Goal: Task Accomplishment & Management: Complete application form

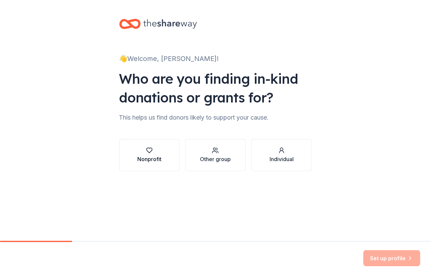
click at [156, 158] on div "Nonprofit" at bounding box center [149, 159] width 24 height 8
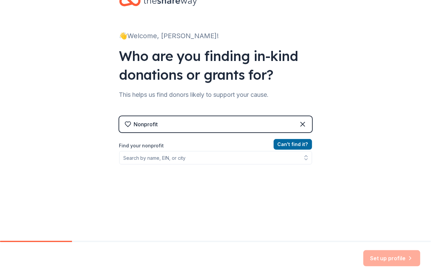
scroll to position [46, 0]
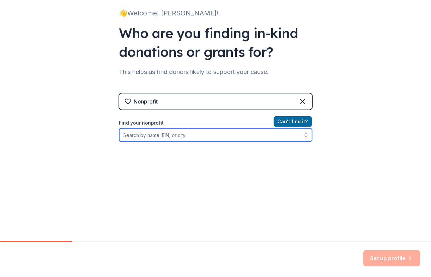
click at [198, 137] on input "Find your nonprofit" at bounding box center [215, 134] width 193 height 13
type input "s"
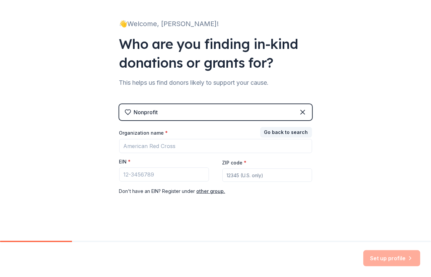
scroll to position [34, 0]
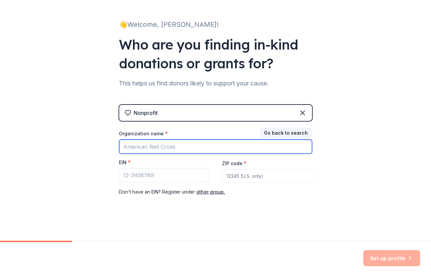
click at [197, 145] on input "Organization name *" at bounding box center [215, 147] width 193 height 14
type input "f"
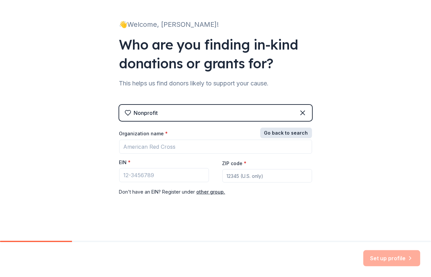
click at [288, 128] on button "Go back to search" at bounding box center [286, 132] width 52 height 11
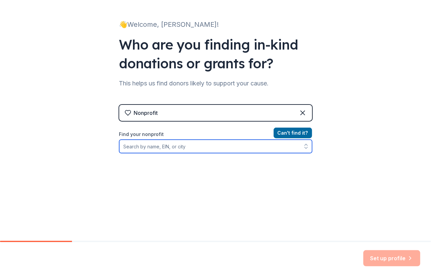
click at [210, 142] on input "Find your nonprofit" at bounding box center [215, 146] width 193 height 13
click at [304, 148] on icon "button" at bounding box center [305, 147] width 3 height 1
click at [275, 149] on input "Find your nonprofit" at bounding box center [215, 146] width 193 height 13
type input "Open Door Legal"
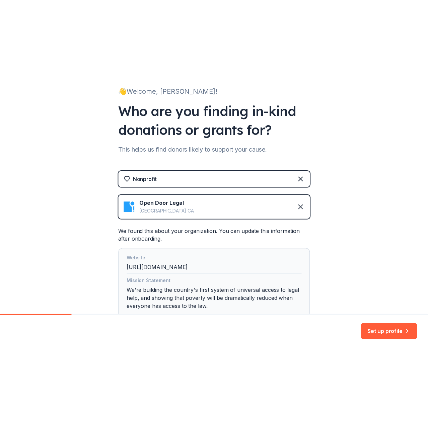
scroll to position [49, 0]
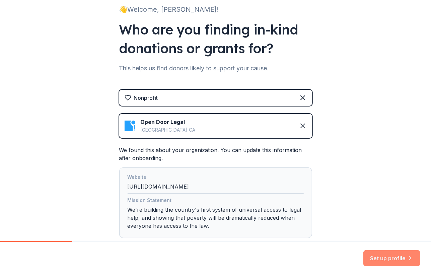
click at [390, 258] on button "Set up profile" at bounding box center [391, 258] width 57 height 16
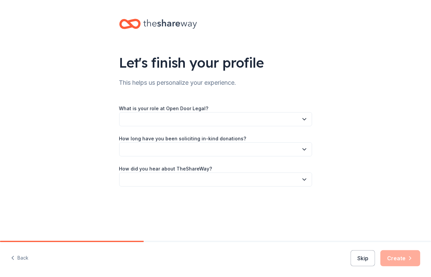
click at [301, 118] on icon "button" at bounding box center [304, 119] width 7 height 7
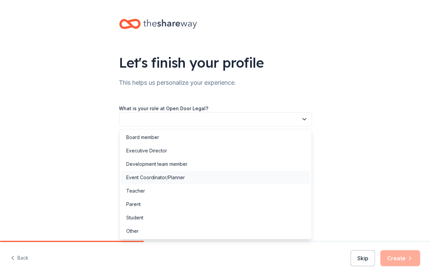
click at [274, 174] on div "Event Coordinator/Planner" at bounding box center [215, 177] width 189 height 13
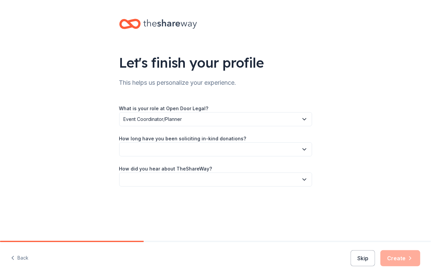
click at [226, 152] on button "button" at bounding box center [215, 149] width 193 height 14
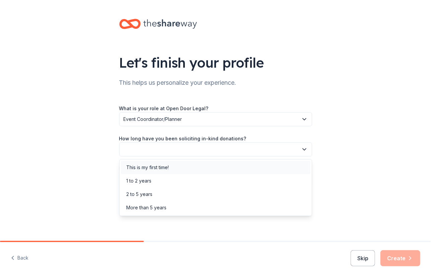
click at [224, 165] on div "This is my first time!" at bounding box center [215, 167] width 189 height 13
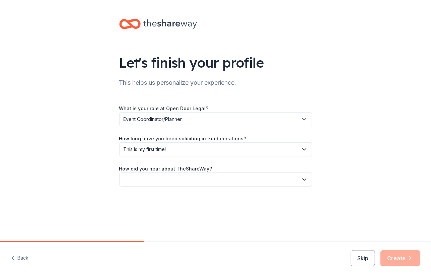
click at [220, 177] on button "button" at bounding box center [215, 179] width 193 height 14
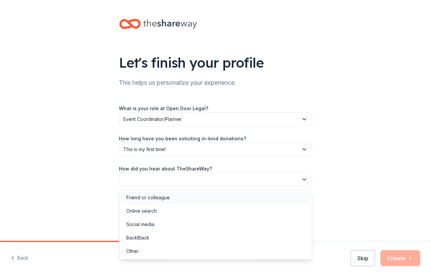
click at [216, 197] on div "Friend or colleague" at bounding box center [215, 197] width 189 height 13
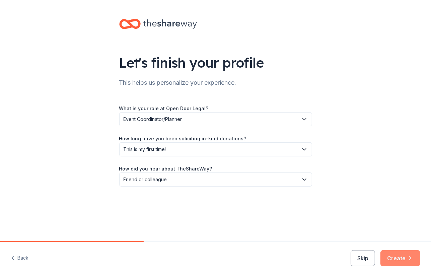
click at [394, 257] on button "Create" at bounding box center [400, 258] width 40 height 16
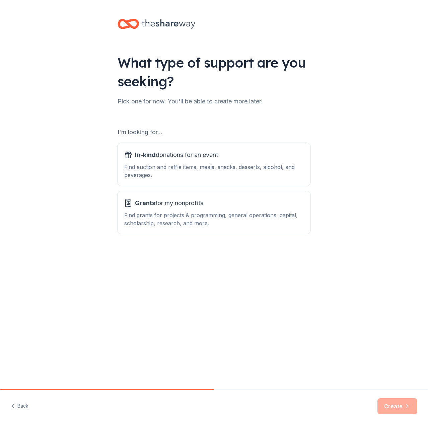
click at [330, 71] on div "What type of support are you seeking? Pick one for now. You'll be able to creat…" at bounding box center [214, 135] width 428 height 270
click at [248, 159] on div "In-kind donations for an event" at bounding box center [213, 155] width 179 height 11
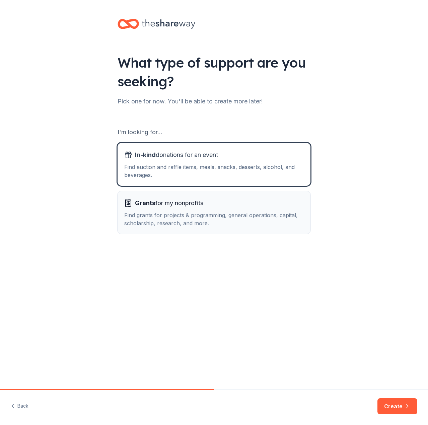
click at [231, 206] on div "Grants for my nonprofits" at bounding box center [213, 203] width 179 height 11
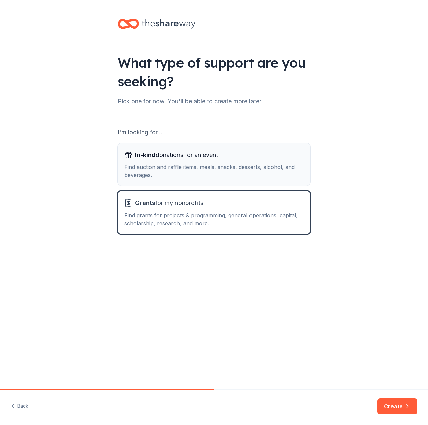
click at [236, 177] on div "Find auction and raffle items, meals, snacks, desserts, alcohol, and beverages." at bounding box center [213, 171] width 179 height 16
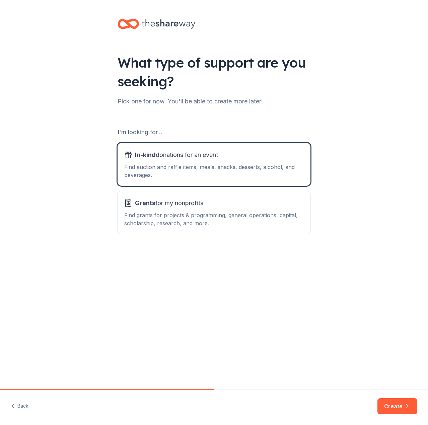
click at [270, 276] on div "What type of support are you seeking? Pick one for now. You'll be able to creat…" at bounding box center [214, 194] width 428 height 389
click at [236, 198] on div "Grants for my nonprofits" at bounding box center [213, 203] width 179 height 11
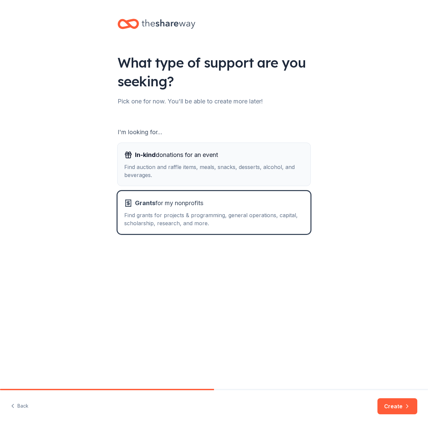
click at [265, 169] on div "Find auction and raffle items, meals, snacks, desserts, alcohol, and beverages." at bounding box center [213, 171] width 179 height 16
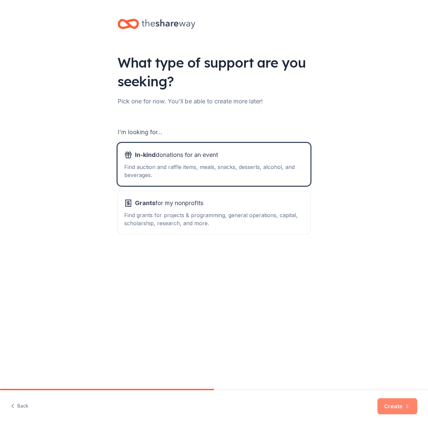
click at [398, 276] on button "Create" at bounding box center [397, 406] width 40 height 16
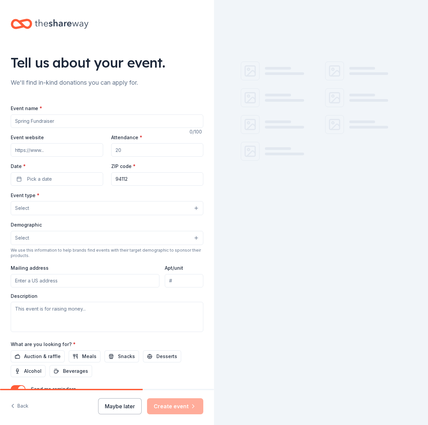
click at [112, 124] on input "Event name *" at bounding box center [107, 120] width 192 height 13
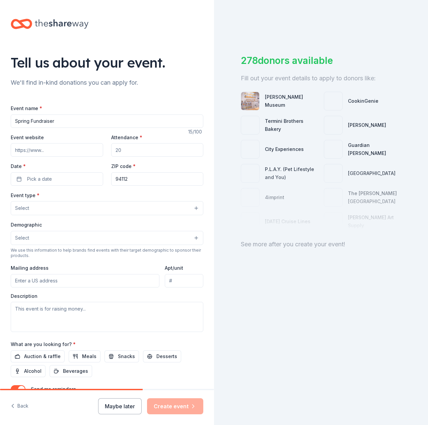
type input "Spring Fundraiser"
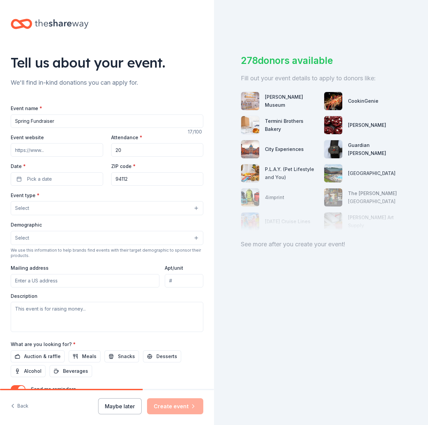
type input "20"
click at [52, 176] on button "Pick a date" at bounding box center [57, 178] width 92 height 13
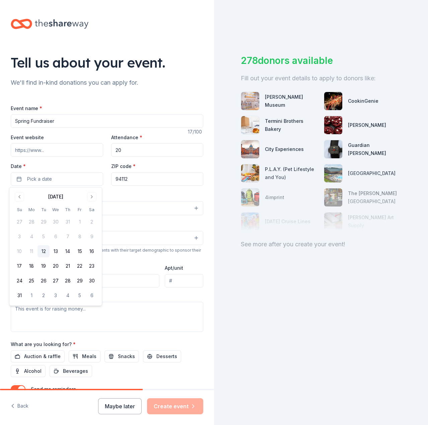
click at [85, 88] on div "Tell us about your event. We'll find in-kind donations you can apply for. Event…" at bounding box center [107, 222] width 214 height 445
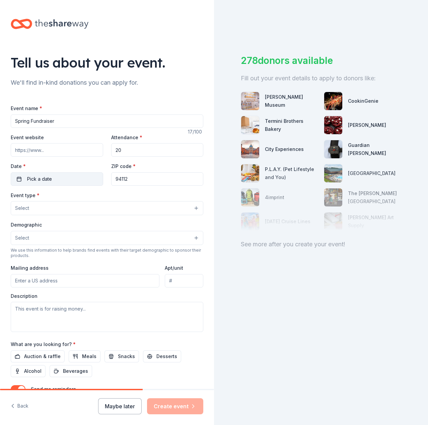
click at [72, 182] on button "Pick a date" at bounding box center [57, 178] width 92 height 13
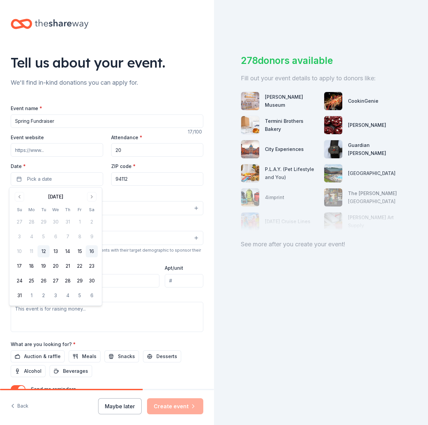
click at [89, 251] on button "16" at bounding box center [92, 251] width 12 height 12
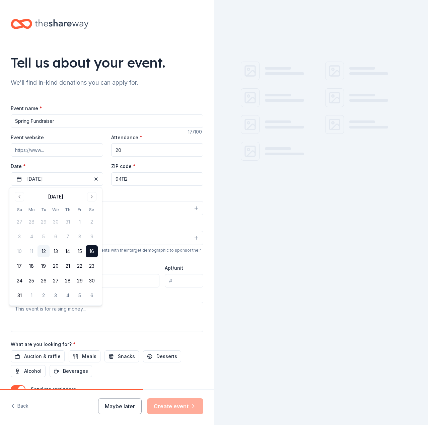
click at [127, 194] on div "Event type * Select" at bounding box center [107, 203] width 192 height 24
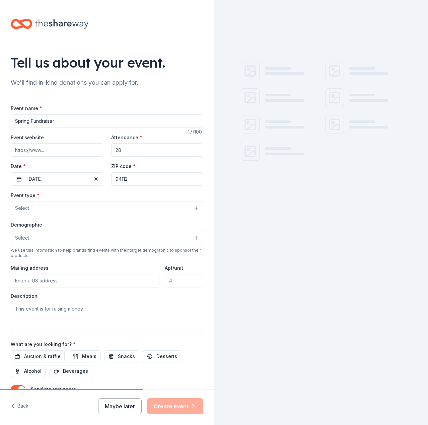
click at [124, 202] on button "Select" at bounding box center [107, 208] width 192 height 14
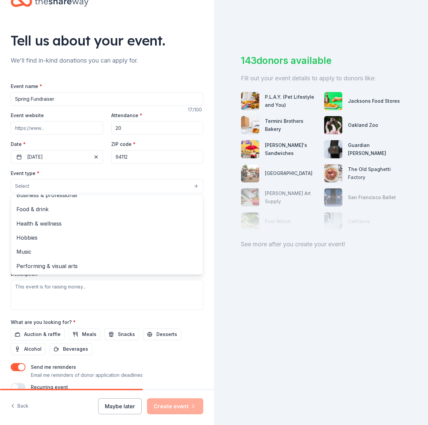
scroll to position [33, 0]
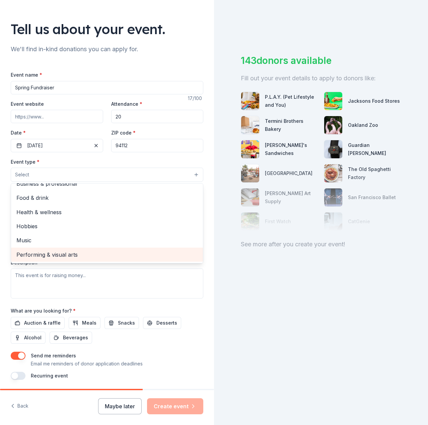
click at [111, 258] on span "Performing & visual arts" at bounding box center [106, 254] width 181 height 9
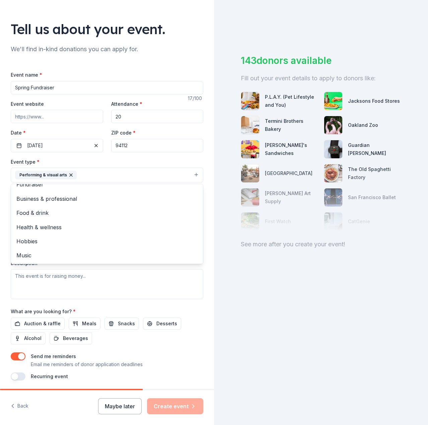
click at [88, 276] on div "Event type * Performing & visual arts Fundraiser Business & professional Food &…" at bounding box center [107, 229] width 192 height 142
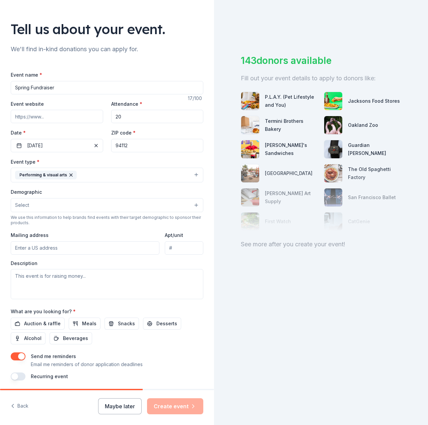
click at [67, 206] on button "Select" at bounding box center [107, 205] width 192 height 14
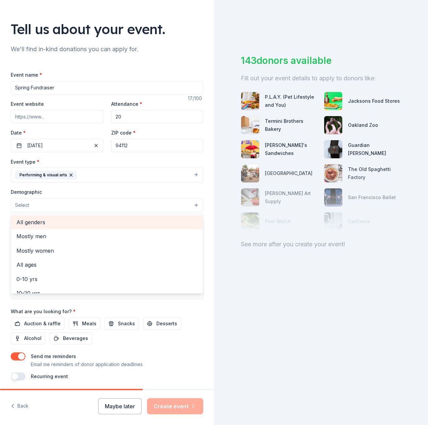
click at [68, 215] on div "All genders Mostly men Mostly women All ages [DEMOGRAPHIC_DATA] yrs 10-20 yrs 2…" at bounding box center [107, 254] width 192 height 80
click at [68, 218] on span "All genders" at bounding box center [106, 222] width 181 height 9
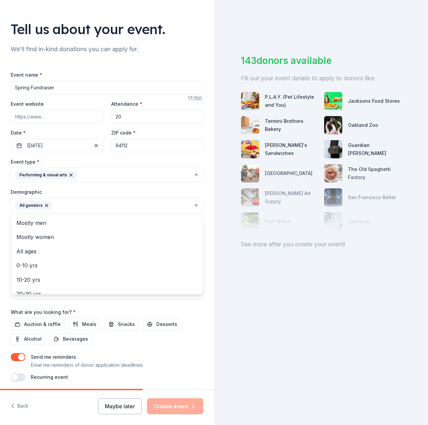
click at [207, 241] on div "Tell us about your event. We'll find in-kind donations you can apply for. Event…" at bounding box center [107, 190] width 214 height 447
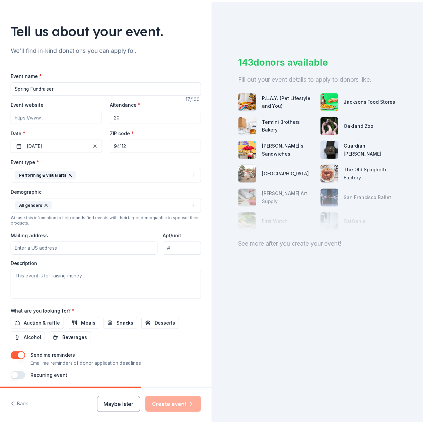
scroll to position [58, 0]
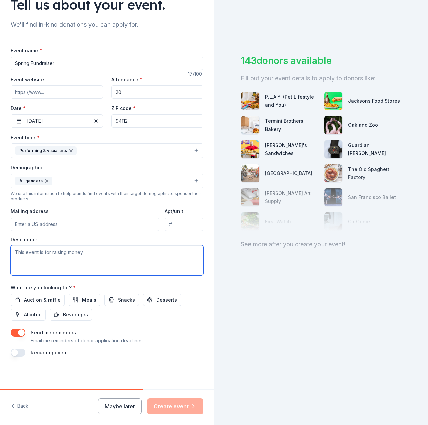
click at [95, 259] on textarea at bounding box center [107, 260] width 192 height 30
click at [45, 276] on span "Auction & raffle" at bounding box center [42, 300] width 36 height 8
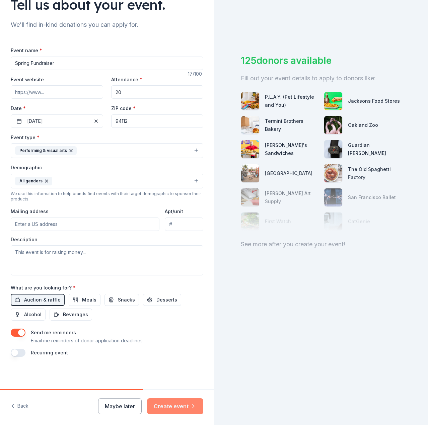
click at [177, 276] on button "Create event" at bounding box center [175, 406] width 56 height 16
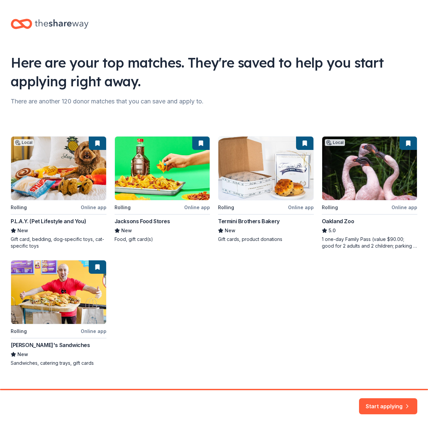
click at [232, 220] on div "Local Rolling Online app P.L.A.Y. (Pet Lifestyle and You) New Gift card, beddin…" at bounding box center [214, 251] width 406 height 230
click at [394, 276] on button "Start applying" at bounding box center [388, 403] width 58 height 16
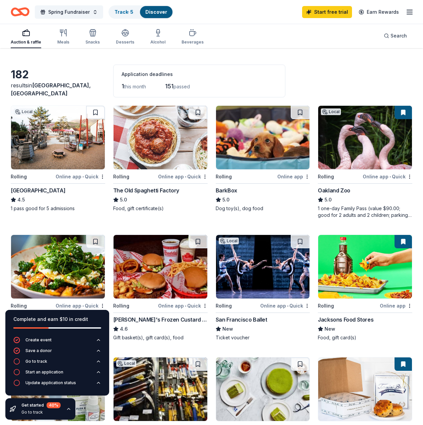
scroll to position [33, 0]
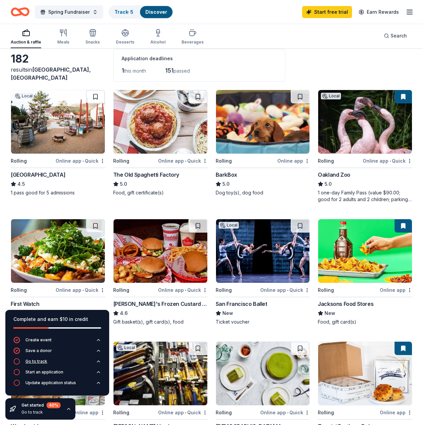
click at [73, 276] on button "Go to track" at bounding box center [57, 363] width 88 height 11
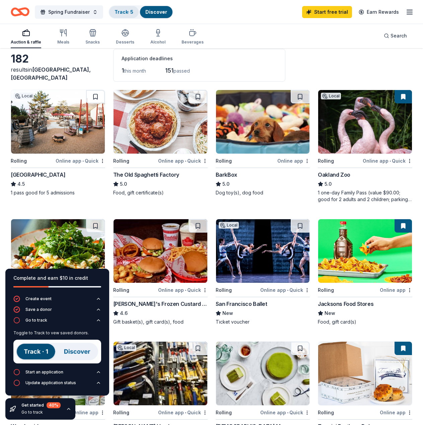
click at [134, 11] on div "Track · 5" at bounding box center [123, 12] width 29 height 12
click at [125, 13] on link "Track · 5" at bounding box center [123, 12] width 19 height 6
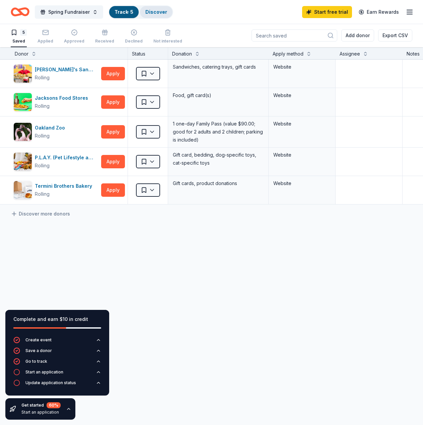
click at [156, 10] on link "Discover" at bounding box center [156, 12] width 22 height 6
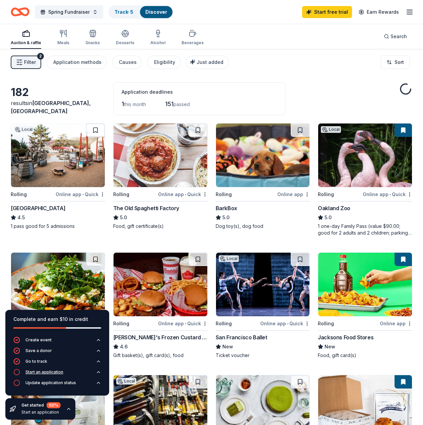
click at [62, 276] on div "Start an application" at bounding box center [44, 371] width 38 height 5
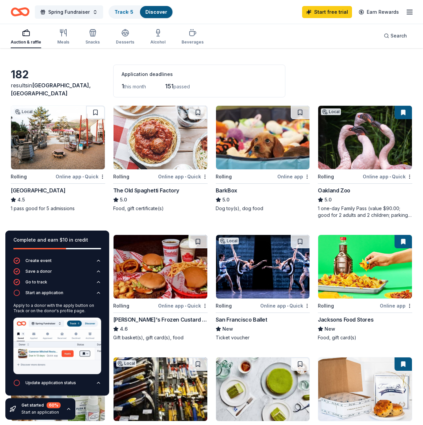
scroll to position [33, 0]
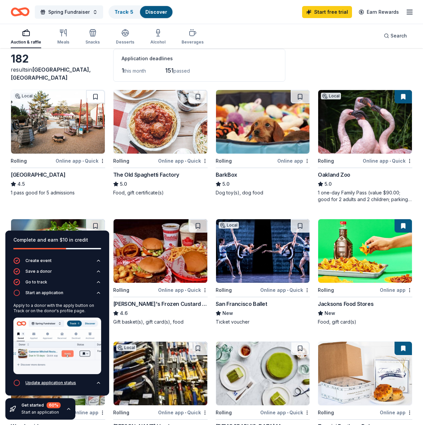
click at [57, 276] on div "Update application status" at bounding box center [50, 382] width 51 height 5
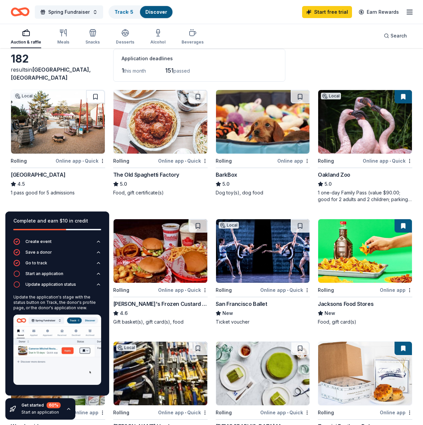
scroll to position [67, 0]
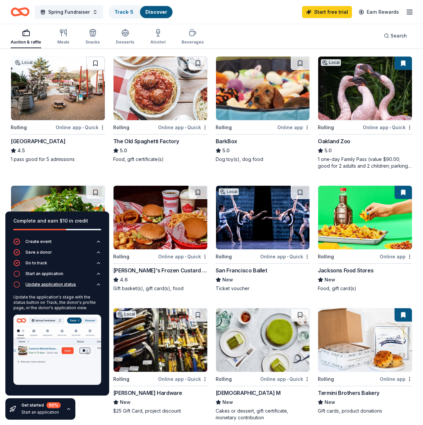
click at [65, 276] on div "Update application status" at bounding box center [50, 284] width 51 height 5
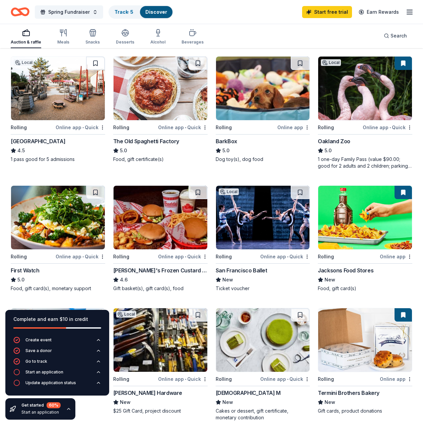
click at [65, 276] on div "Get started 60 % Start an application" at bounding box center [40, 408] width 70 height 21
click at [68, 276] on icon "button" at bounding box center [68, 408] width 3 height 1
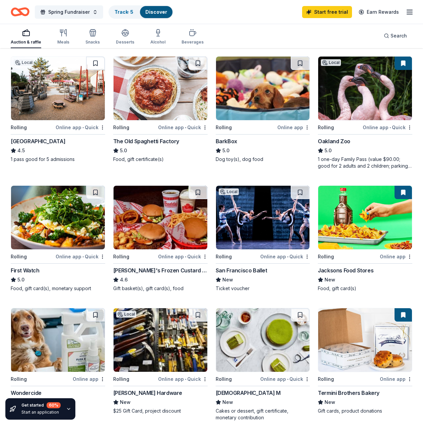
click at [68, 276] on icon "button" at bounding box center [68, 408] width 5 height 5
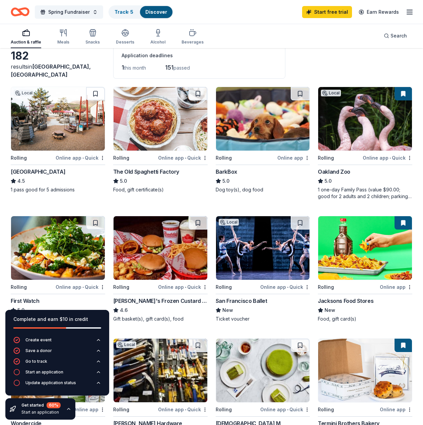
scroll to position [0, 0]
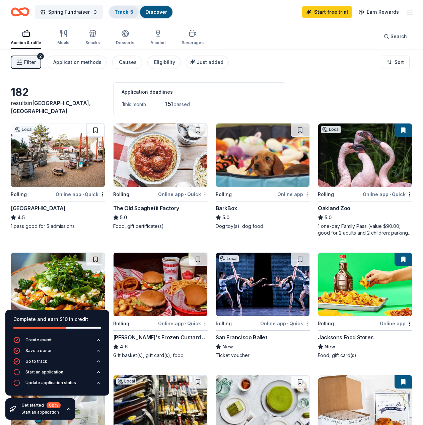
click at [117, 13] on link "Track · 5" at bounding box center [123, 12] width 19 height 6
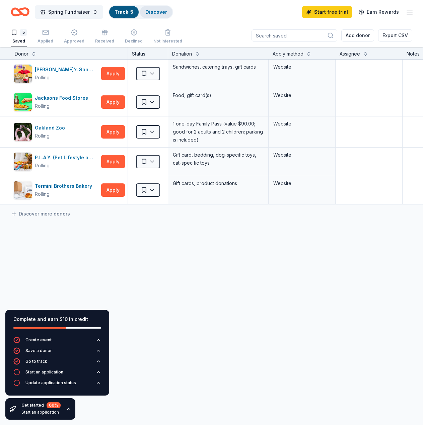
click at [154, 11] on link "Discover" at bounding box center [156, 12] width 22 height 6
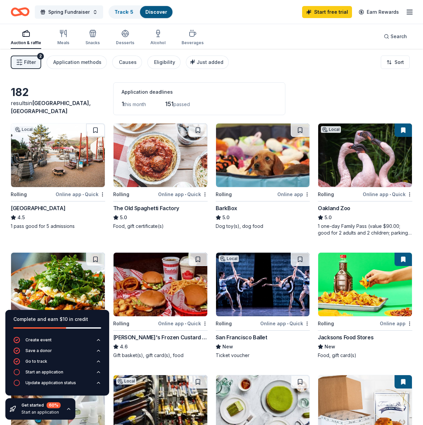
click at [341, 72] on div "Filter 2 Application methods Causes Eligibility Just added Sort" at bounding box center [211, 62] width 423 height 27
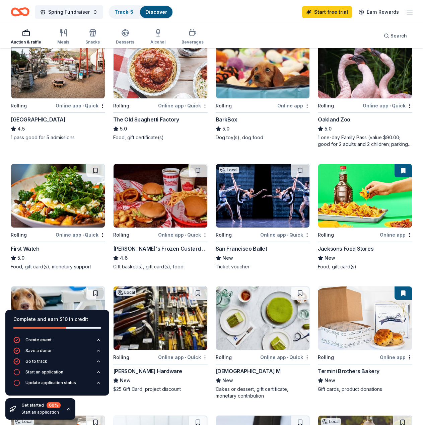
scroll to position [100, 0]
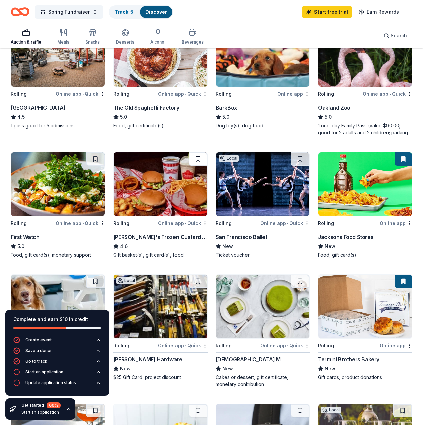
click at [197, 158] on button at bounding box center [197, 158] width 19 height 13
click at [306, 156] on button at bounding box center [299, 158] width 19 height 13
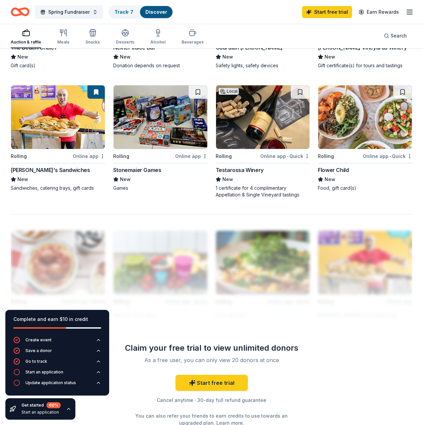
scroll to position [499, 0]
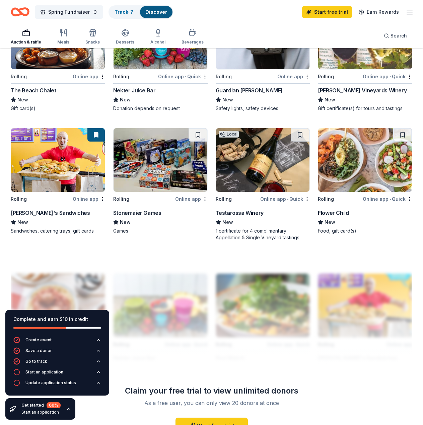
click at [407, 133] on button at bounding box center [402, 134] width 19 height 13
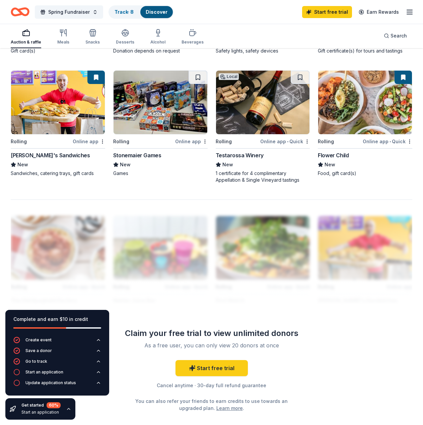
scroll to position [599, 0]
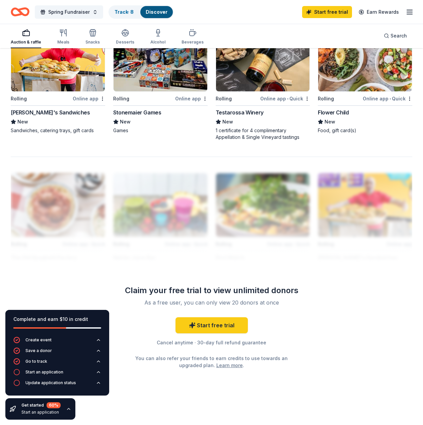
click at [229, 276] on div "Cancel anytime · 30-day full refund guarantee" at bounding box center [211, 343] width 193 height 8
drag, startPoint x: 207, startPoint y: 344, endPoint x: 251, endPoint y: 351, distance: 44.8
click at [251, 276] on div "Start free trial Cancel anytime · 30-day full refund guarantee You can also ref…" at bounding box center [211, 343] width 193 height 52
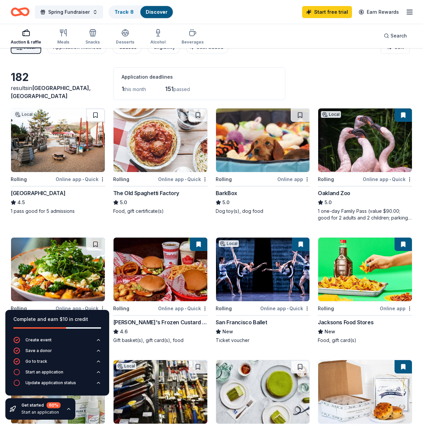
scroll to position [0, 0]
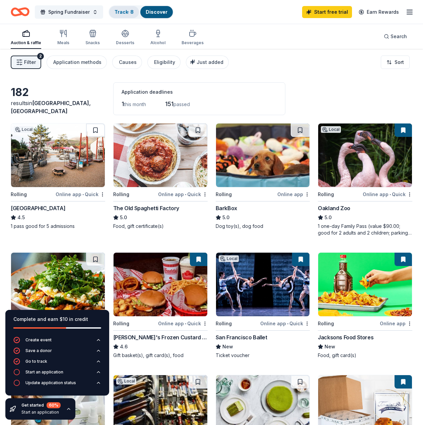
click at [118, 8] on div "Track · 8" at bounding box center [124, 12] width 30 height 12
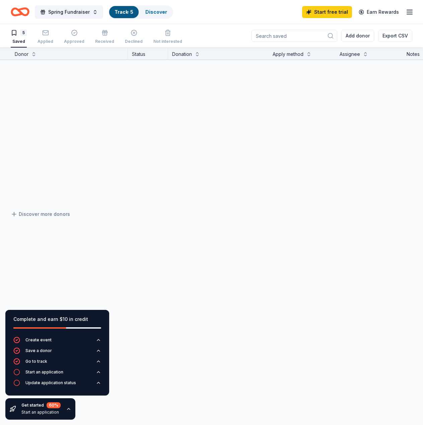
scroll to position [0, 0]
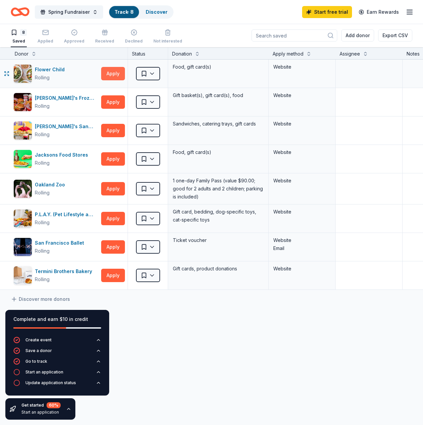
click at [109, 72] on button "Apply" at bounding box center [113, 73] width 24 height 13
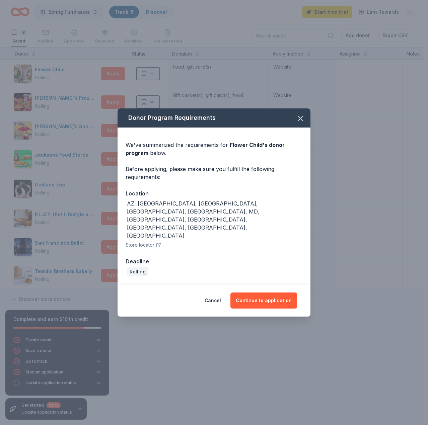
click at [219, 181] on div "Before applying, please make sure you fulfill the following requirements:" at bounding box center [213, 173] width 177 height 16
click at [266, 276] on button "Continue to application" at bounding box center [263, 300] width 67 height 16
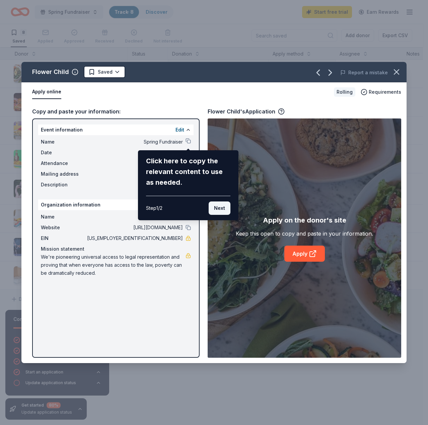
click at [217, 207] on button "Next" at bounding box center [219, 207] width 22 height 13
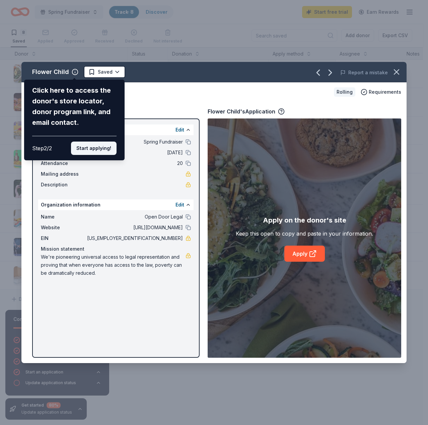
click at [99, 150] on button "Start applying!" at bounding box center [94, 148] width 46 height 13
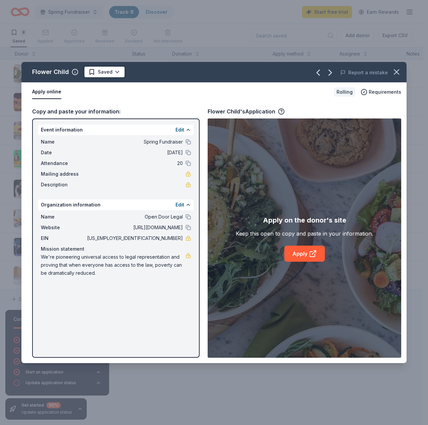
click at [307, 253] on div "Flower Child Saved Report a mistake Apply online Rolling Requirements Copy and …" at bounding box center [213, 212] width 385 height 301
click at [304, 253] on div "Flower Child Saved Report a mistake Apply online Rolling Requirements Copy and …" at bounding box center [213, 212] width 385 height 301
click at [293, 253] on div "Flower Child Saved Report a mistake Apply online Rolling Requirements Copy and …" at bounding box center [213, 212] width 385 height 301
click at [301, 258] on div "Flower Child Saved Report a mistake Apply online Rolling Requirements Copy and …" at bounding box center [213, 212] width 385 height 301
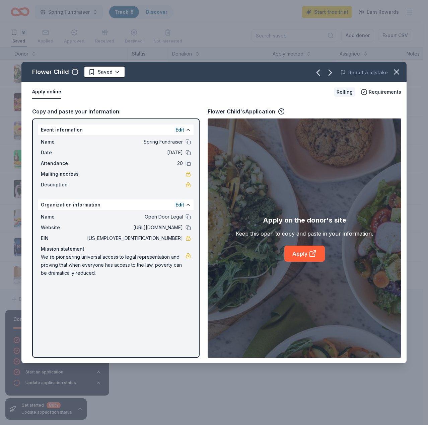
click at [301, 258] on div "Flower Child Saved Report a mistake Apply online Rolling Requirements Copy and …" at bounding box center [213, 212] width 385 height 301
drag, startPoint x: 295, startPoint y: 293, endPoint x: 296, endPoint y: 263, distance: 29.8
click at [295, 276] on div "Flower Child Saved Report a mistake Apply online Rolling Requirements Copy and …" at bounding box center [213, 212] width 385 height 301
click at [298, 253] on div "Flower Child Saved Report a mistake Apply online Rolling Requirements Copy and …" at bounding box center [213, 212] width 385 height 301
drag, startPoint x: 298, startPoint y: 253, endPoint x: 285, endPoint y: 155, distance: 99.5
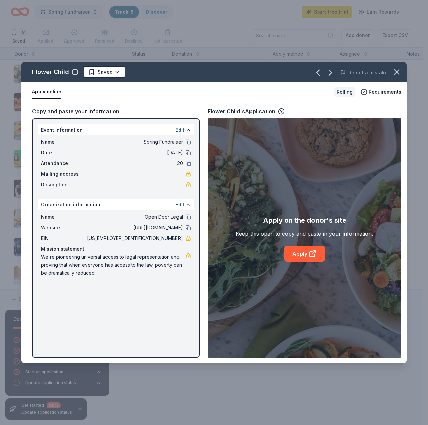
click at [298, 252] on div "Flower Child Saved Report a mistake Apply online Rolling Requirements Copy and …" at bounding box center [213, 212] width 385 height 301
drag, startPoint x: 276, startPoint y: 101, endPoint x: 210, endPoint y: 133, distance: 72.6
click at [276, 101] on div "Flower Child Saved Report a mistake Apply online Rolling Requirements Copy and …" at bounding box center [213, 212] width 385 height 301
click at [189, 141] on div "Flower Child Saved Report a mistake Apply online Rolling Requirements Copy and …" at bounding box center [213, 212] width 385 height 301
click at [188, 144] on div "Flower Child Saved Report a mistake Apply online Rolling Requirements Copy and …" at bounding box center [213, 212] width 385 height 301
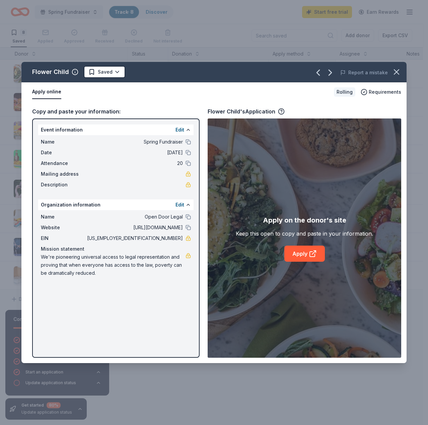
click at [181, 199] on div "Flower Child Saved Report a mistake Apply online Rolling Requirements Copy and …" at bounding box center [213, 212] width 385 height 301
click at [310, 256] on div "Flower Child Saved Report a mistake Apply online Rolling Requirements Copy and …" at bounding box center [213, 212] width 385 height 301
click at [85, 219] on div "Flower Child Saved Report a mistake Apply online Rolling Requirements Copy and …" at bounding box center [213, 212] width 385 height 301
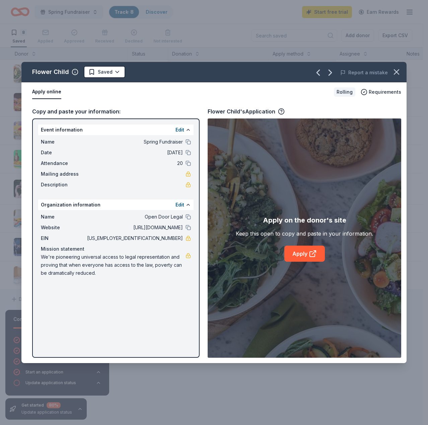
click at [150, 92] on div "Flower Child Saved Report a mistake Apply online Rolling Requirements Copy and …" at bounding box center [213, 212] width 385 height 301
click at [107, 72] on div "Flower Child Saved Report a mistake Apply online Rolling Requirements Copy and …" at bounding box center [213, 212] width 385 height 301
click at [117, 73] on div "Flower Child Saved Report a mistake Apply online Rolling Requirements Copy and …" at bounding box center [213, 212] width 385 height 301
click at [299, 254] on div "Flower Child Saved Report a mistake Apply online Rolling Requirements Copy and …" at bounding box center [213, 212] width 385 height 301
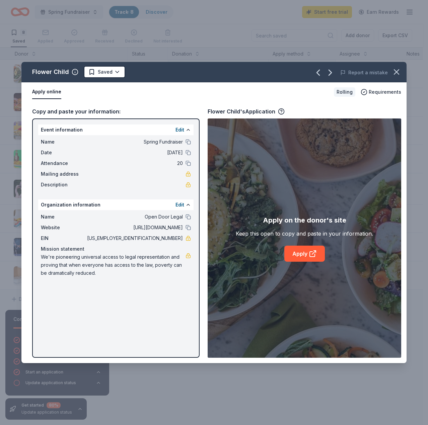
click at [129, 258] on div "Flower Child Saved Report a mistake Apply online Rolling Requirements Copy and …" at bounding box center [213, 212] width 385 height 301
click at [400, 70] on icon "button" at bounding box center [396, 71] width 9 height 9
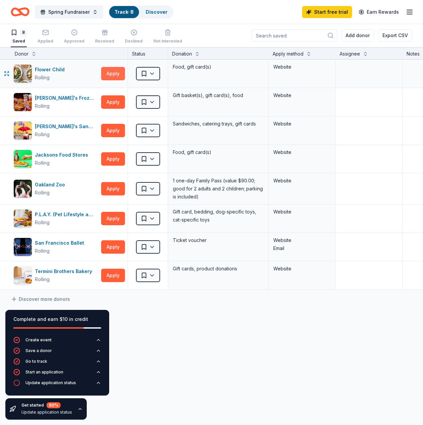
click at [119, 68] on button "Apply" at bounding box center [113, 73] width 24 height 13
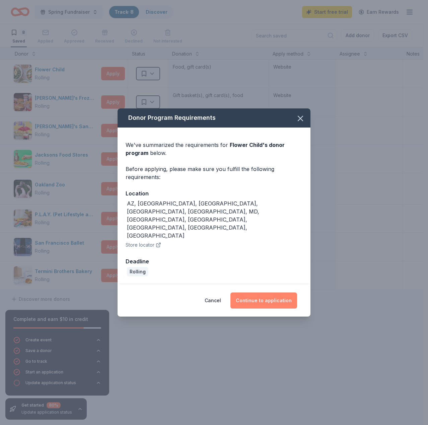
click at [279, 276] on button "Continue to application" at bounding box center [263, 300] width 67 height 16
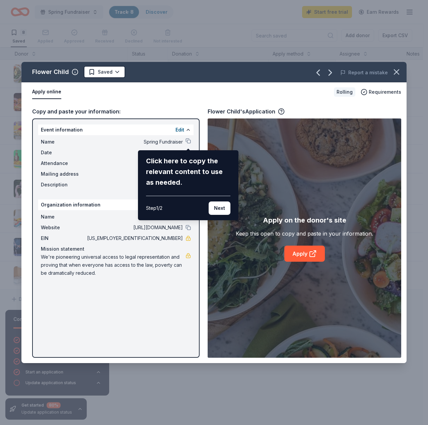
click at [311, 256] on div "Flower Child Saved Report a mistake Apply online Rolling Requirements Copy and …" at bounding box center [213, 212] width 385 height 301
click at [223, 210] on button "Next" at bounding box center [219, 207] width 22 height 13
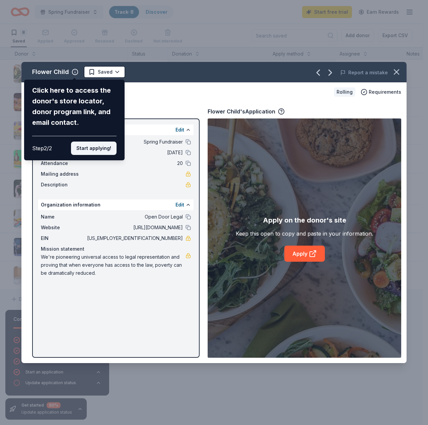
click at [89, 149] on button "Start applying!" at bounding box center [94, 148] width 46 height 13
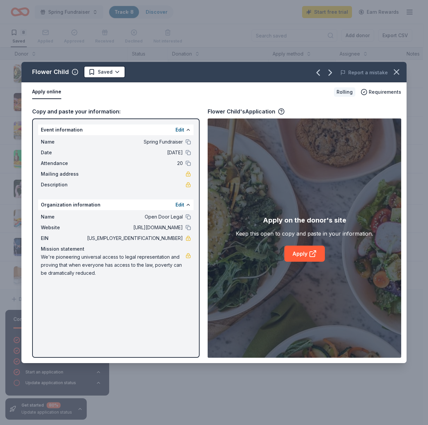
click at [309, 255] on div "Flower Child Saved Report a mistake Apply online Rolling Requirements Copy and …" at bounding box center [213, 212] width 385 height 301
click at [288, 136] on div "Flower Child Saved Report a mistake Apply online Rolling Requirements Copy and …" at bounding box center [213, 212] width 385 height 301
click at [307, 254] on div "Flower Child Saved Report a mistake Apply online Rolling Requirements Copy and …" at bounding box center [213, 212] width 385 height 301
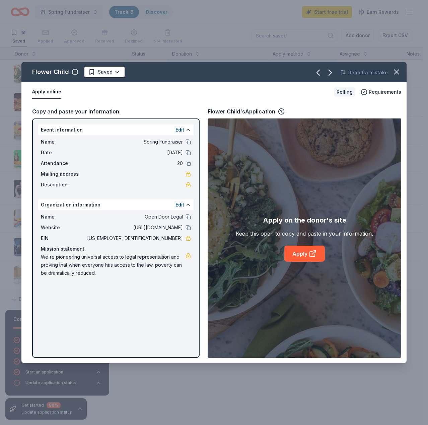
click at [307, 254] on div "Flower Child Saved Report a mistake Apply online Rolling Requirements Copy and …" at bounding box center [213, 212] width 385 height 301
click at [167, 152] on div "Flower Child Saved Report a mistake Apply online Rolling Requirements Copy and …" at bounding box center [213, 212] width 385 height 301
click at [184, 142] on div "Flower Child Saved Report a mistake Apply online Rolling Requirements Copy and …" at bounding box center [213, 212] width 385 height 301
click at [398, 72] on icon "button" at bounding box center [396, 71] width 9 height 9
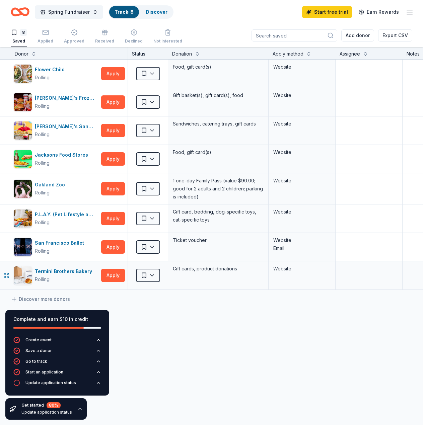
scroll to position [0, 0]
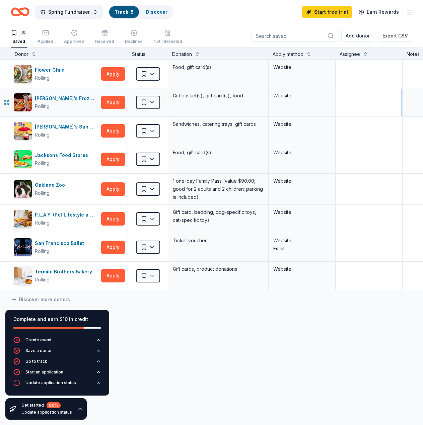
click at [361, 104] on textarea at bounding box center [368, 102] width 65 height 27
click at [362, 104] on textarea at bounding box center [368, 102] width 65 height 27
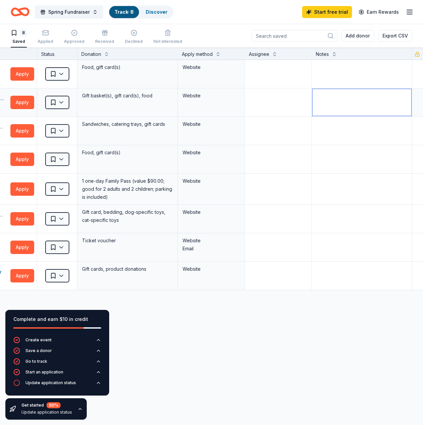
click at [380, 101] on textarea at bounding box center [361, 102] width 99 height 27
click at [288, 100] on textarea at bounding box center [277, 102] width 65 height 27
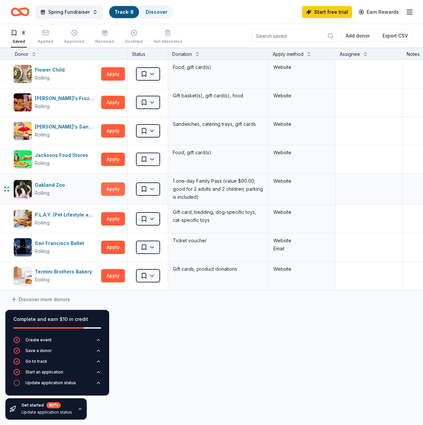
click at [116, 188] on button "Apply" at bounding box center [113, 188] width 24 height 13
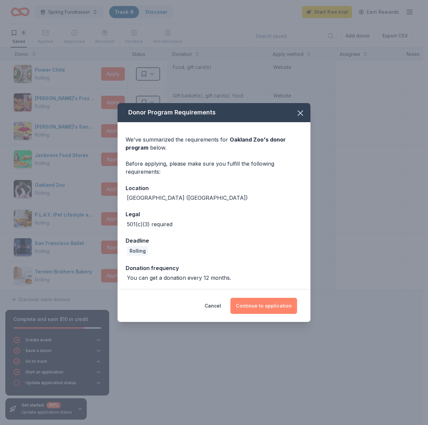
click at [254, 276] on button "Continue to application" at bounding box center [263, 306] width 67 height 16
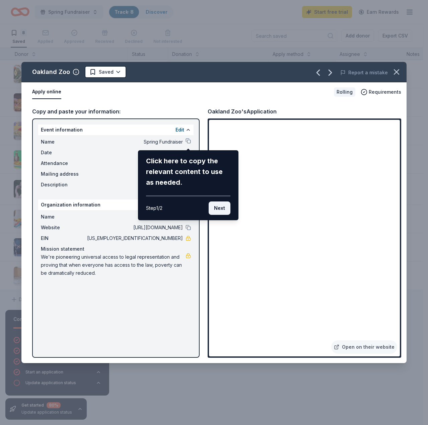
click at [217, 210] on button "Next" at bounding box center [219, 207] width 22 height 13
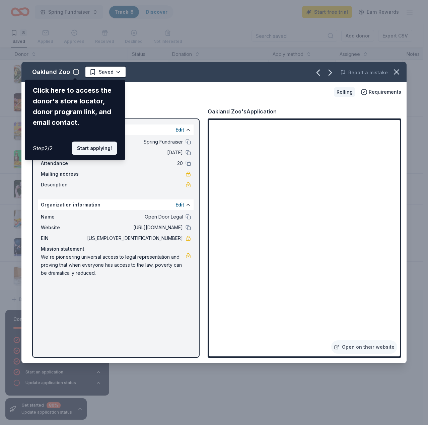
click at [107, 149] on button "Start applying!" at bounding box center [95, 148] width 46 height 13
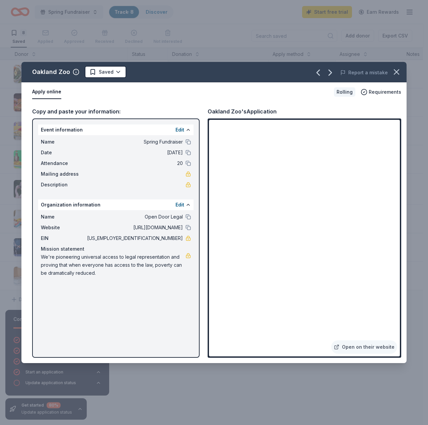
click at [351, 276] on div "Oakland Zoo Saved Report a mistake Apply online Rolling Requirements Copy and p…" at bounding box center [213, 212] width 385 height 301
drag, startPoint x: 351, startPoint y: 348, endPoint x: 319, endPoint y: 203, distance: 148.6
click at [319, 203] on div "Oakland Zoo Saved Report a mistake Apply online Rolling Requirements Copy and p…" at bounding box center [213, 212] width 385 height 301
click at [389, 122] on div "Oakland Zoo Saved Report a mistake Apply online Rolling Requirements Copy and p…" at bounding box center [213, 212] width 385 height 301
click at [386, 124] on div "Oakland Zoo Saved Report a mistake Apply online Rolling Requirements Copy and p…" at bounding box center [213, 212] width 385 height 301
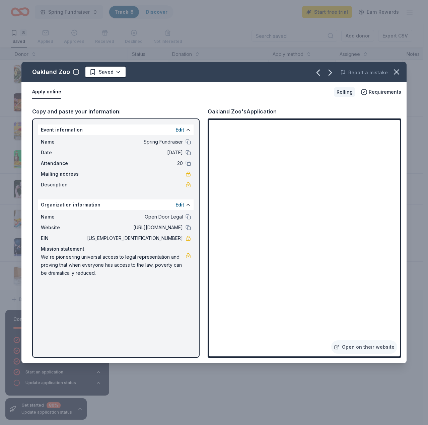
click at [387, 122] on div "Oakland Zoo Saved Report a mistake Apply online Rolling Requirements Copy and p…" at bounding box center [213, 212] width 385 height 301
click at [399, 71] on icon "button" at bounding box center [396, 71] width 9 height 9
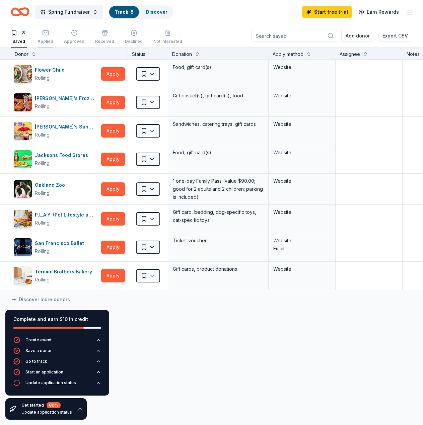
click at [41, 30] on div "button" at bounding box center [45, 32] width 16 height 7
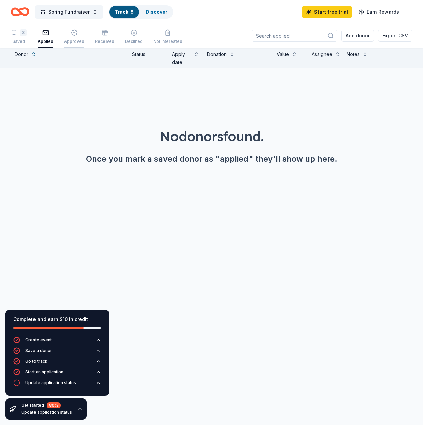
click at [69, 33] on div "button" at bounding box center [74, 32] width 20 height 7
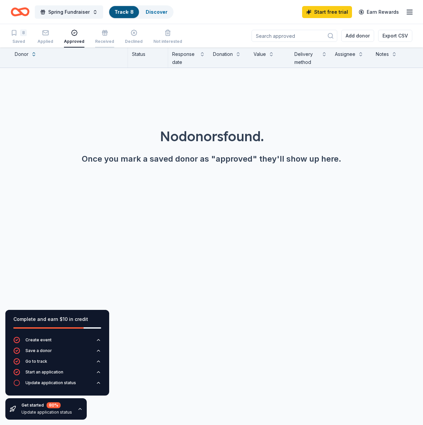
click at [101, 33] on icon "button" at bounding box center [104, 32] width 7 height 7
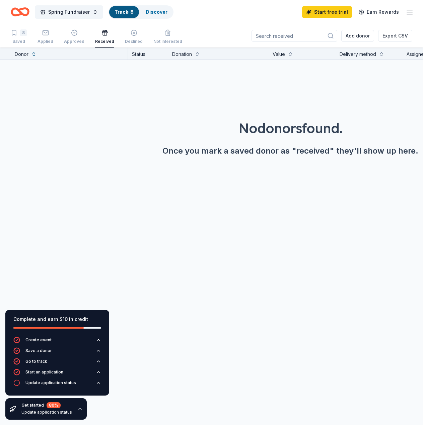
click at [140, 34] on div "8 Saved Applied Approved Received Declined Not interested" at bounding box center [96, 37] width 171 height 21
click at [131, 34] on icon "button" at bounding box center [134, 32] width 7 height 7
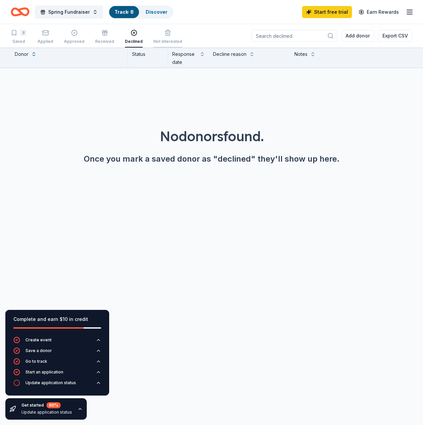
click at [168, 35] on div "button" at bounding box center [167, 32] width 29 height 7
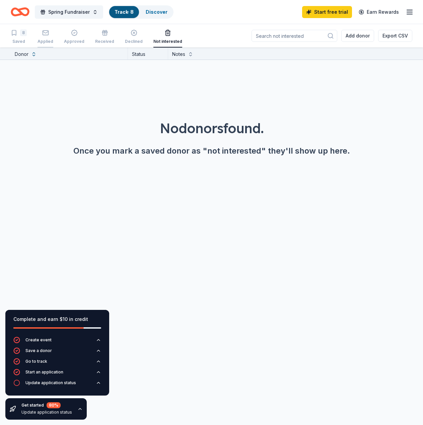
click at [47, 30] on rect "button" at bounding box center [45, 32] width 6 height 4
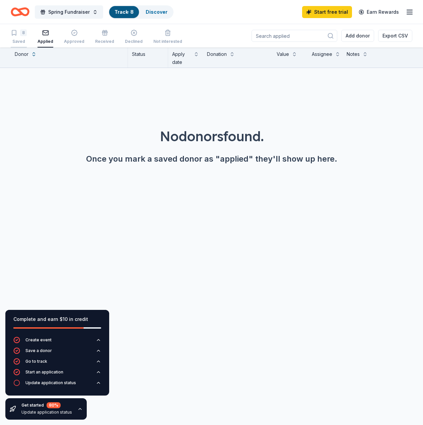
click at [20, 36] on div "8 Saved" at bounding box center [19, 36] width 16 height 15
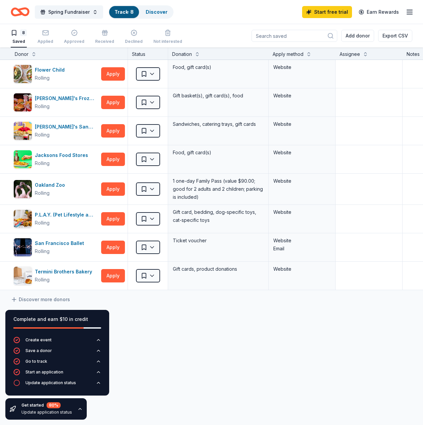
click at [5, 10] on div "Spring Fundraiser Track · 8 Discover Start free trial Earn Rewards" at bounding box center [211, 12] width 423 height 24
click at [14, 9] on icon "Home" at bounding box center [17, 11] width 10 height 7
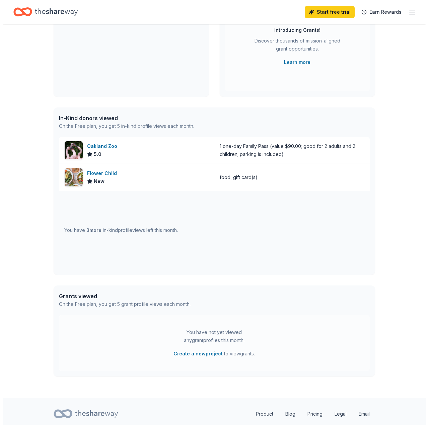
scroll to position [114, 0]
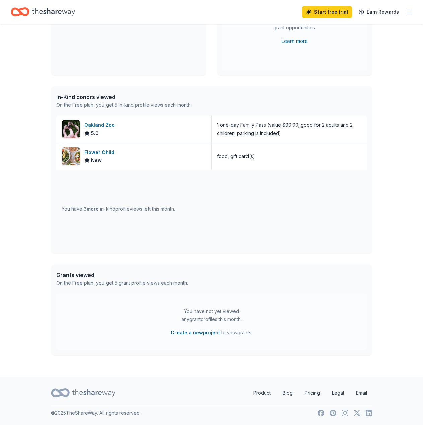
click at [198, 276] on button "Create a new project" at bounding box center [195, 333] width 49 height 8
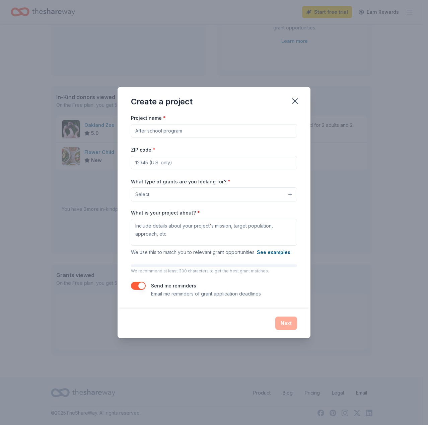
click at [157, 127] on input "Project name *" at bounding box center [214, 130] width 166 height 13
type input "I want money for stuff"
click at [177, 165] on input "ZIP code *" at bounding box center [214, 162] width 166 height 13
type input "94121"
click at [168, 185] on div "What type of grants are you looking for? * Select" at bounding box center [214, 189] width 166 height 24
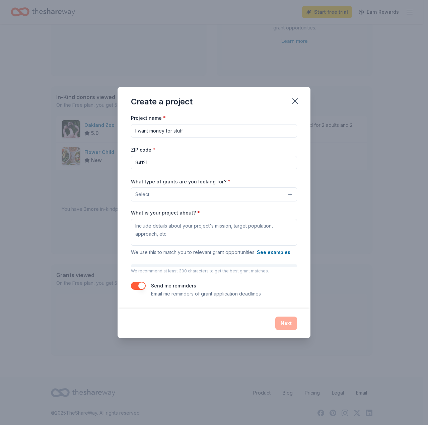
click at [170, 190] on button "Select" at bounding box center [214, 194] width 166 height 14
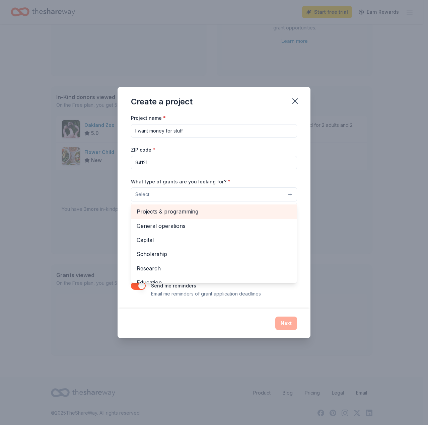
click at [188, 209] on span "Projects & programming" at bounding box center [214, 211] width 155 height 9
click at [206, 210] on span "General operations" at bounding box center [214, 211] width 155 height 9
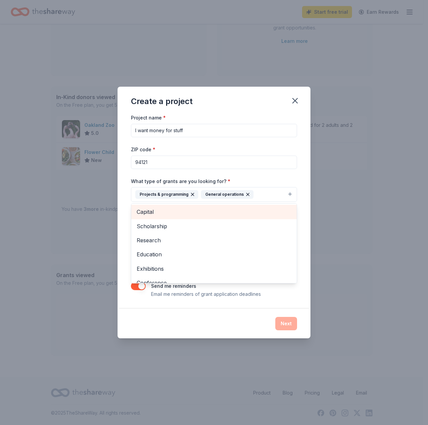
click at [203, 214] on span "Capital" at bounding box center [214, 211] width 155 height 9
click at [203, 215] on span "Scholarship" at bounding box center [214, 211] width 155 height 9
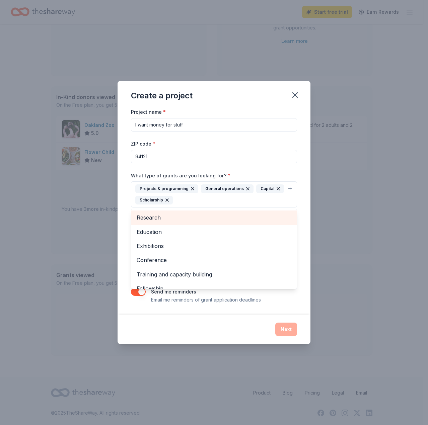
click at [203, 215] on span "Research" at bounding box center [214, 217] width 155 height 9
click at [199, 224] on div "Education" at bounding box center [213, 217] width 165 height 14
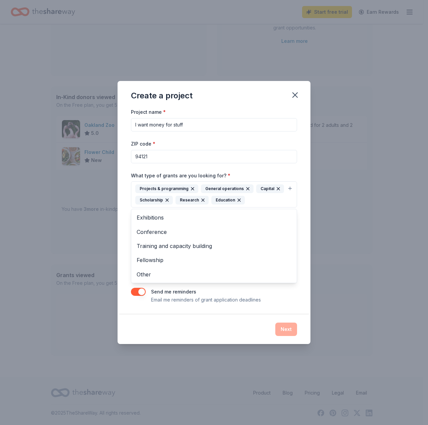
click at [252, 276] on div "Create a project Project name * I want money for stuff ZIP code * 94121 What ty…" at bounding box center [213, 212] width 193 height 263
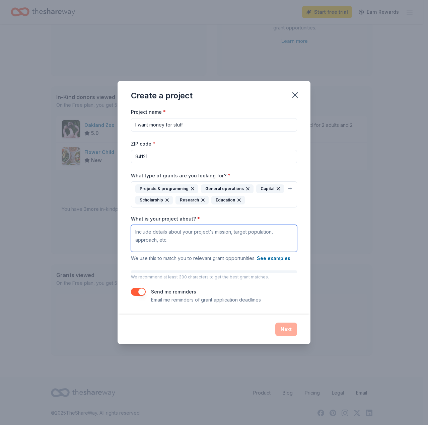
click at [188, 240] on textarea "What is your project about? *" at bounding box center [214, 238] width 166 height 27
type textarea "We're seeking funds for our non profit"
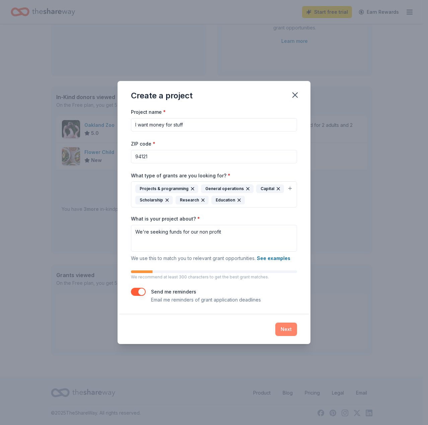
click at [285, 276] on button "Next" at bounding box center [286, 329] width 22 height 13
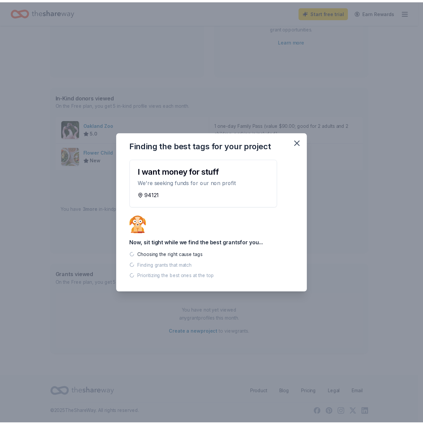
scroll to position [101, 0]
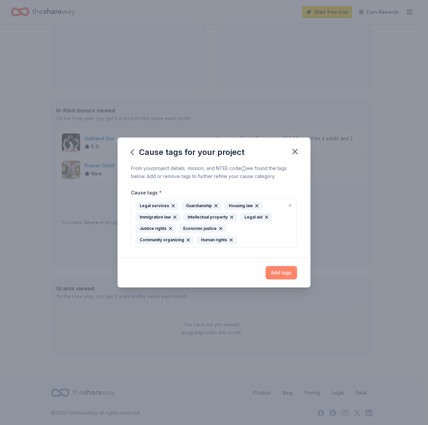
click at [277, 276] on button "Add tags" at bounding box center [280, 272] width 31 height 13
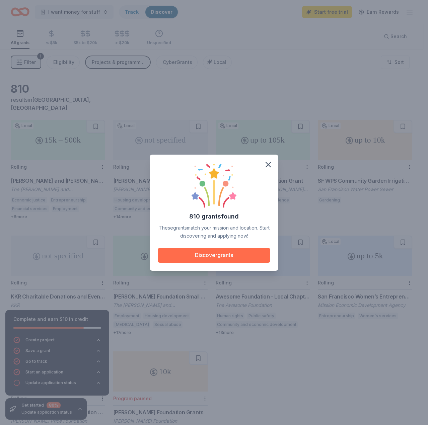
click at [254, 257] on button "Discover grants" at bounding box center [214, 255] width 112 height 15
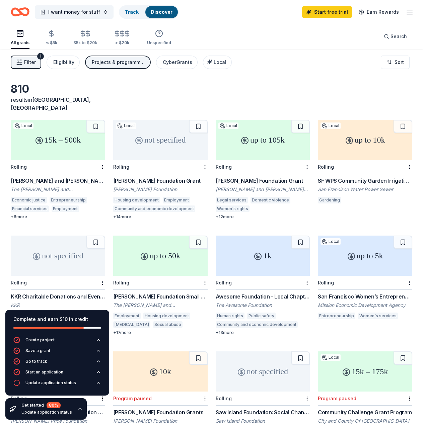
click at [79, 276] on icon "button" at bounding box center [79, 408] width 5 height 5
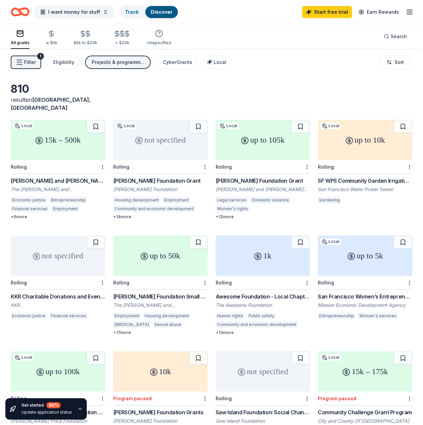
click at [83, 177] on div "[PERSON_NAME] and [PERSON_NAME] Fund [PERSON_NAME]" at bounding box center [58, 181] width 94 height 8
click at [137, 8] on div "Track · 1" at bounding box center [133, 12] width 28 height 12
click at [101, 13] on button "I want money for stuff" at bounding box center [74, 11] width 79 height 13
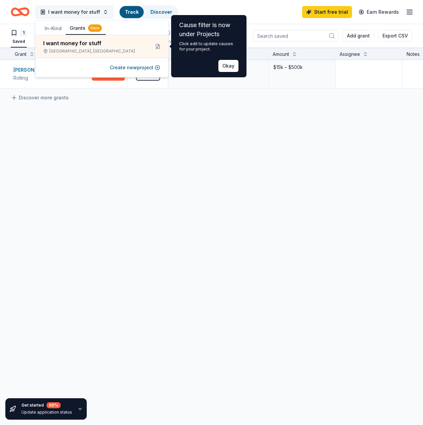
scroll to position [0, 0]
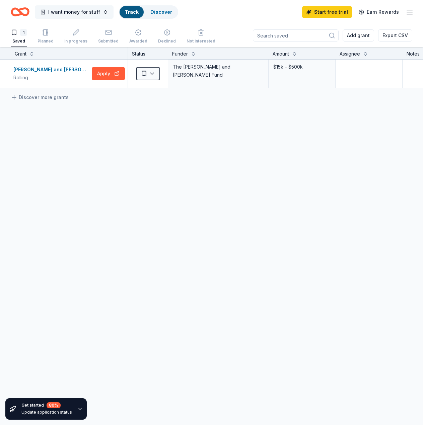
click at [105, 14] on button "I want money for stuff" at bounding box center [74, 11] width 79 height 13
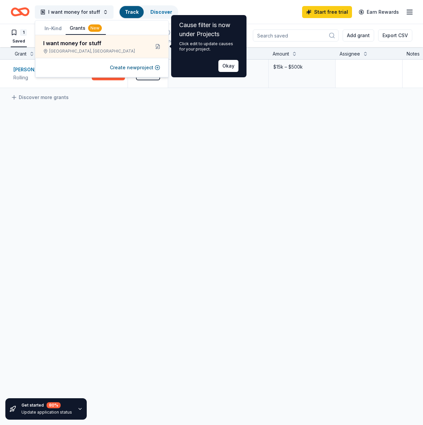
click at [60, 25] on button "In-Kind" at bounding box center [52, 28] width 25 height 12
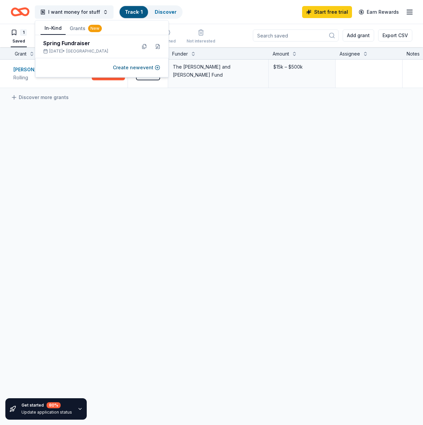
click at [81, 27] on button "Grants New" at bounding box center [86, 28] width 40 height 12
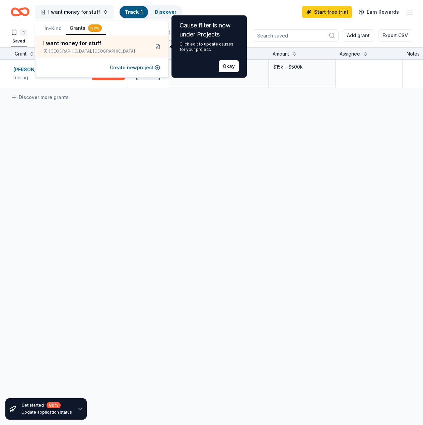
click at [96, 13] on span "I want money for stuff" at bounding box center [74, 12] width 52 height 8
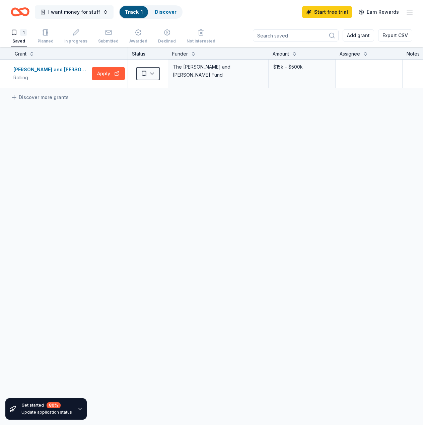
click at [89, 15] on span "I want money for stuff" at bounding box center [74, 12] width 52 height 8
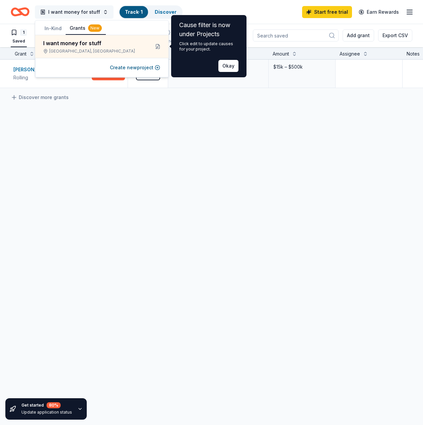
click at [89, 15] on span "I want money for stuff" at bounding box center [74, 12] width 52 height 8
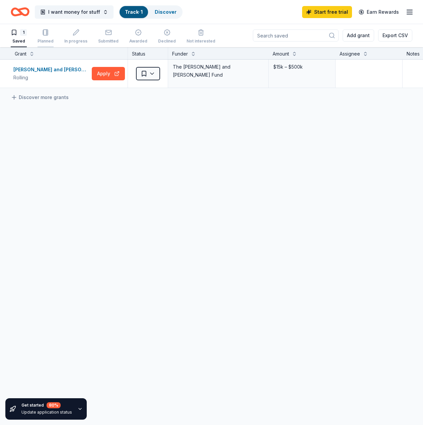
click at [50, 36] on div "Planned" at bounding box center [45, 36] width 16 height 15
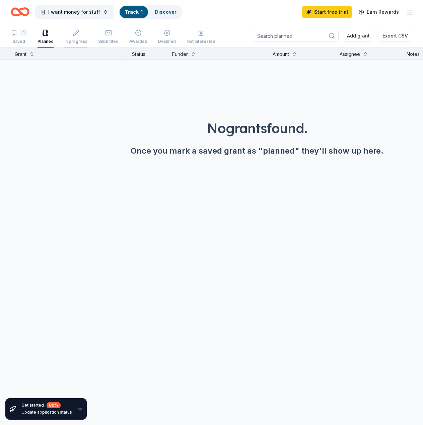
click at [77, 34] on icon "button" at bounding box center [76, 32] width 7 height 7
click at [113, 38] on div "Submitted" at bounding box center [108, 36] width 20 height 15
click at [121, 38] on div "1 Saved Planned In progress Submitted Awarded Declined Not interested" at bounding box center [113, 37] width 204 height 21
click at [131, 37] on div "Awarded" at bounding box center [138, 36] width 18 height 15
click at [160, 37] on div "Declined" at bounding box center [167, 36] width 18 height 15
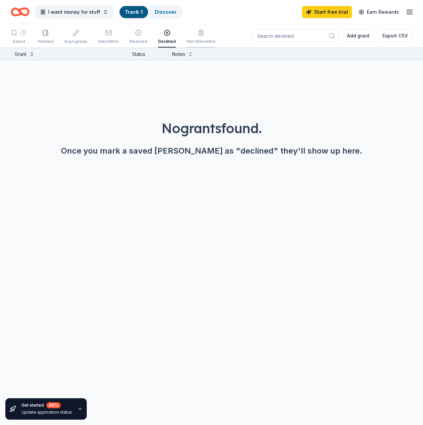
click at [197, 38] on div "Not interested" at bounding box center [200, 36] width 29 height 15
click at [15, 33] on icon "button" at bounding box center [14, 32] width 7 height 7
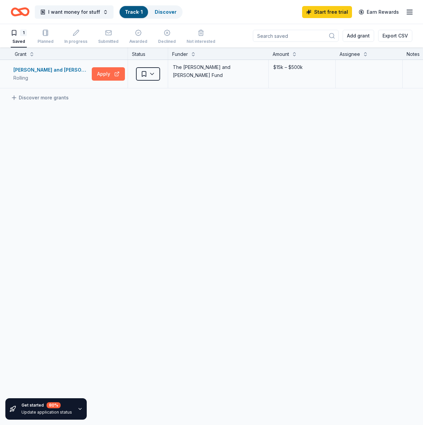
click at [115, 74] on button "Apply" at bounding box center [108, 73] width 33 height 13
click at [332, 12] on link "Start free trial" at bounding box center [327, 12] width 50 height 12
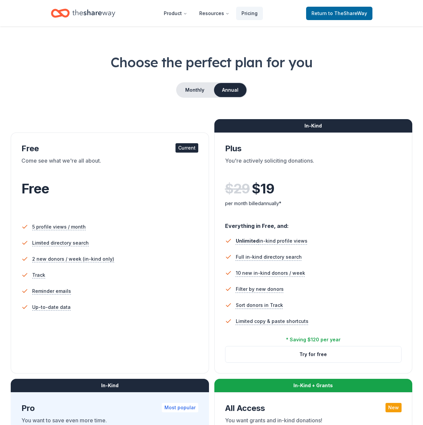
scroll to position [245, 0]
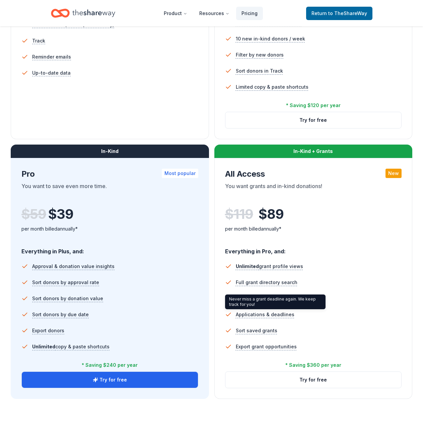
click at [286, 276] on li "Filter grants" at bounding box center [313, 298] width 177 height 16
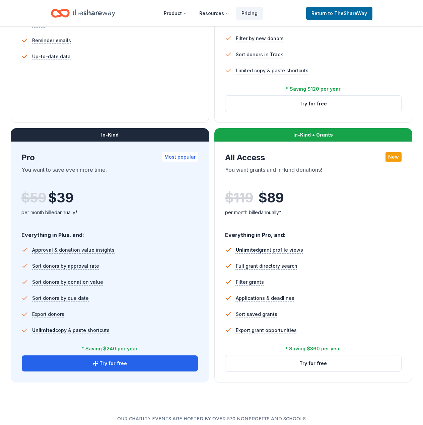
scroll to position [312, 0]
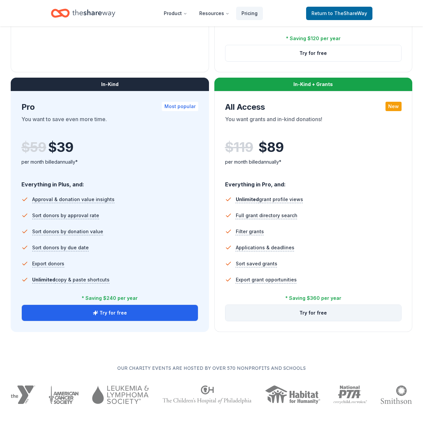
click at [310, 276] on button "Try for free" at bounding box center [313, 313] width 176 height 16
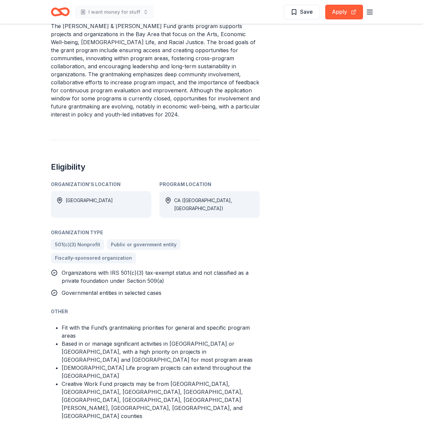
scroll to position [335, 0]
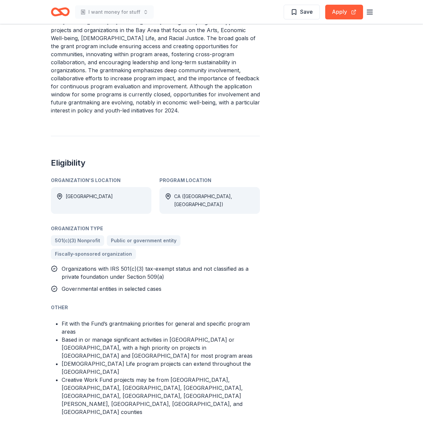
click at [121, 187] on div "USA" at bounding box center [101, 200] width 100 height 27
click at [180, 192] on div "CA (Alameda County, San Francisco County)" at bounding box center [214, 200] width 80 height 16
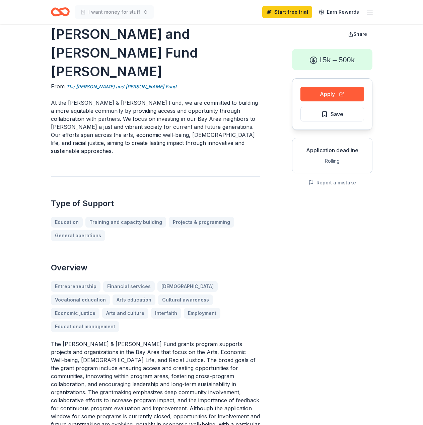
scroll to position [0, 0]
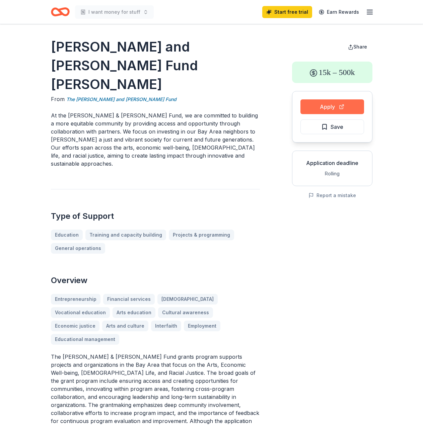
click at [327, 105] on button "Apply" at bounding box center [332, 106] width 64 height 15
click at [252, 189] on div "Type of Support Education Training and capacity building Projects & programming…" at bounding box center [155, 221] width 209 height 65
click at [358, 131] on button "Save" at bounding box center [332, 126] width 64 height 15
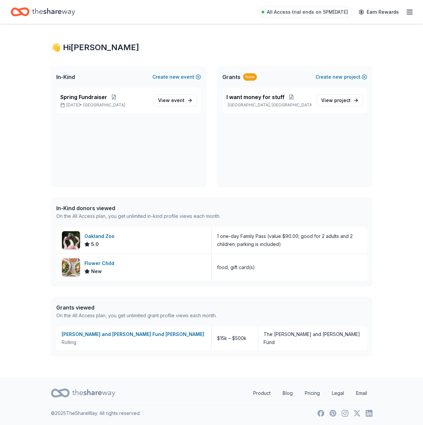
scroll to position [4, 0]
click at [178, 101] on span "event" at bounding box center [177, 100] width 13 height 6
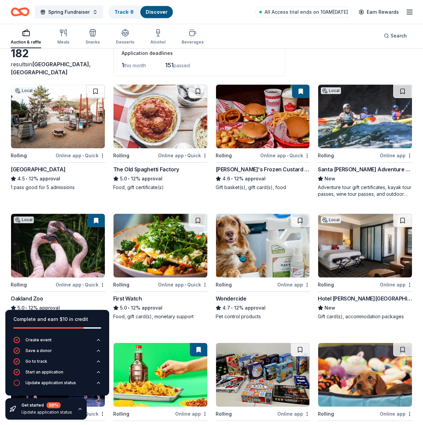
scroll to position [67, 0]
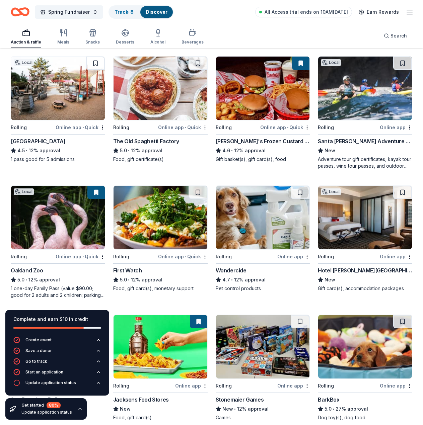
click at [77, 409] on icon "button" at bounding box center [79, 408] width 5 height 5
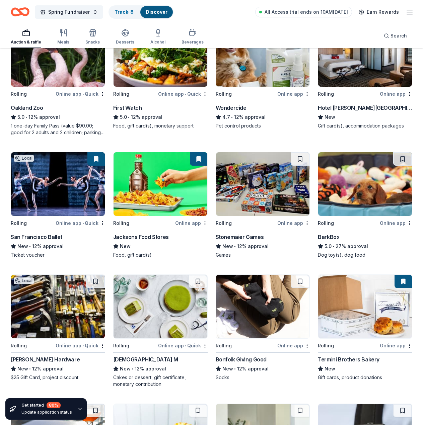
scroll to position [268, 0]
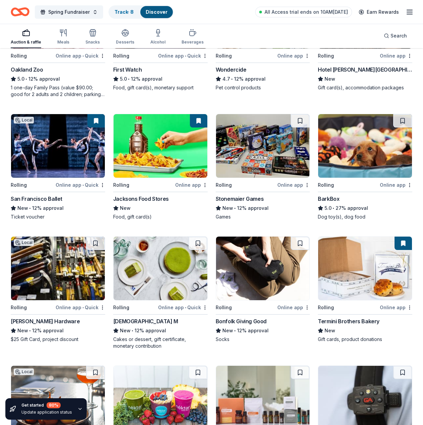
click at [345, 197] on div "BarkBox" at bounding box center [365, 199] width 94 height 8
click at [81, 14] on span "Spring Fundraiser" at bounding box center [68, 12] width 41 height 8
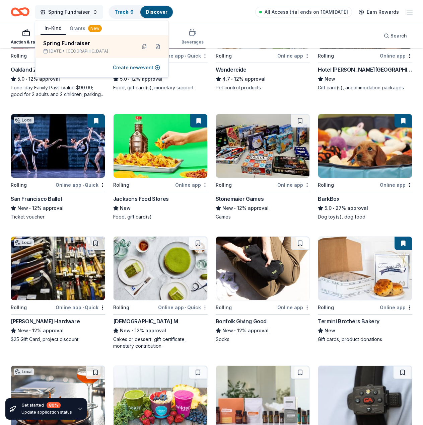
click at [86, 10] on span "Spring Fundraiser" at bounding box center [68, 12] width 41 height 8
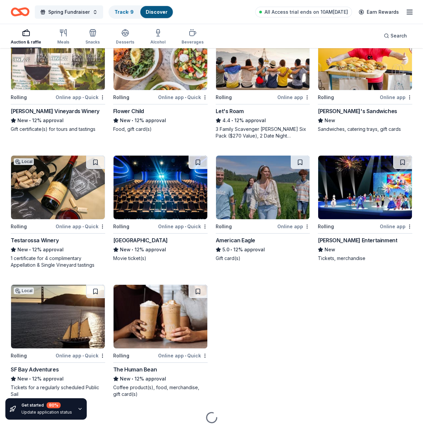
scroll to position [762, 0]
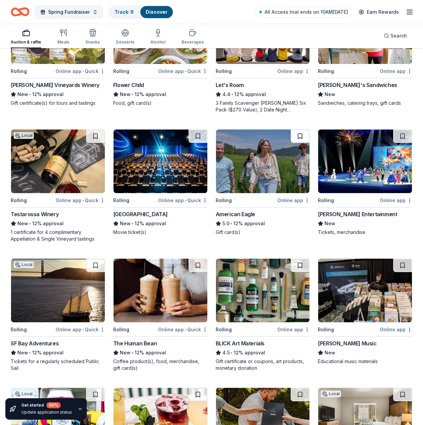
click at [299, 137] on button at bounding box center [299, 136] width 19 height 13
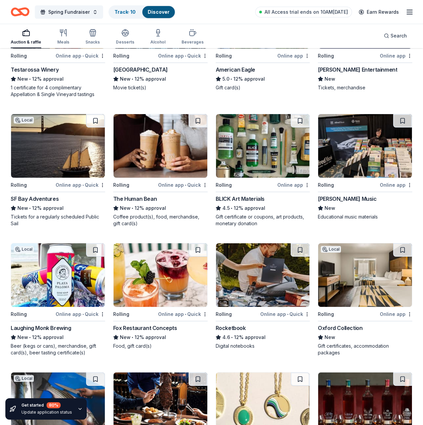
scroll to position [930, 0]
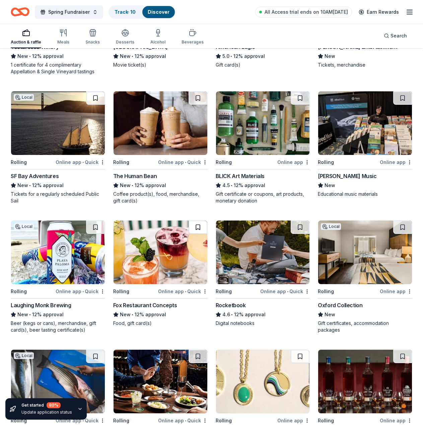
click at [199, 227] on button at bounding box center [197, 227] width 19 height 13
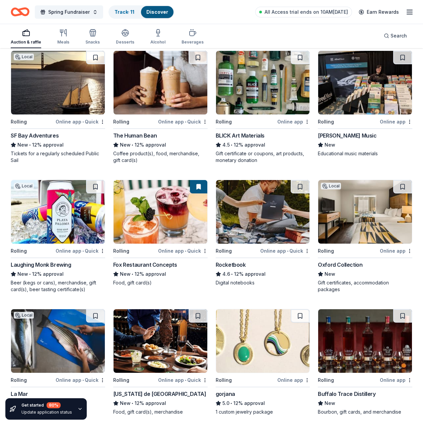
scroll to position [1014, 0]
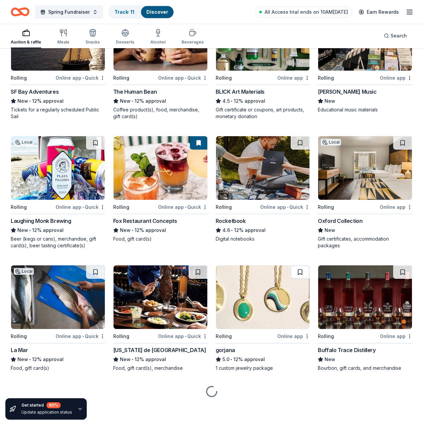
click at [299, 271] on button at bounding box center [299, 271] width 19 height 13
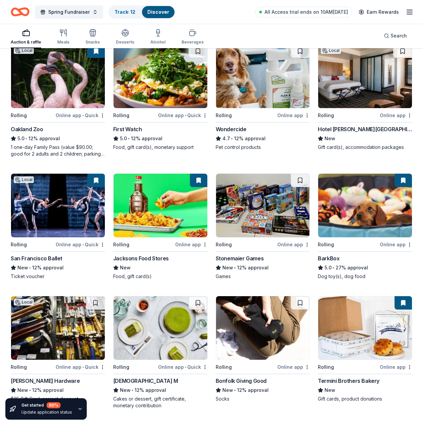
scroll to position [144, 0]
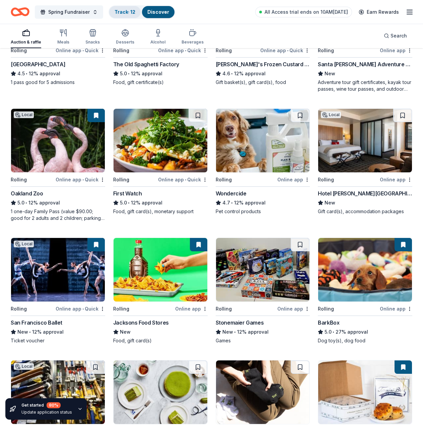
click at [131, 12] on link "Track · 12" at bounding box center [124, 12] width 21 height 6
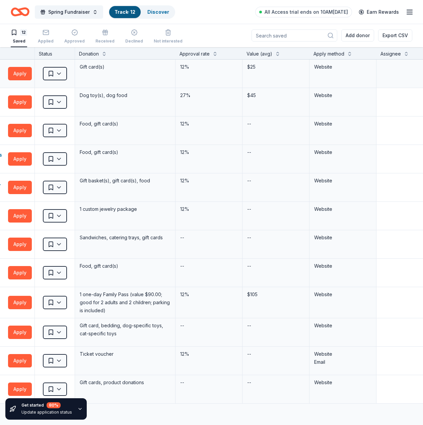
scroll to position [0, 211]
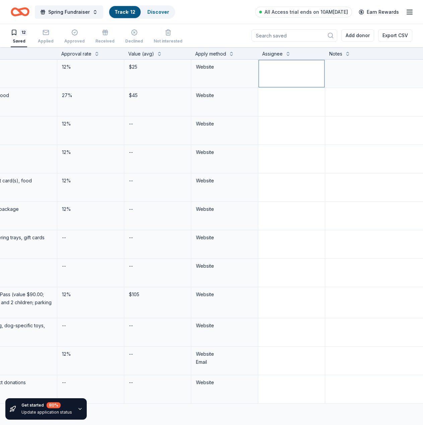
click at [267, 78] on textarea at bounding box center [291, 73] width 65 height 27
type textarea "Jimmy Buffet"
click at [337, 71] on textarea at bounding box center [375, 73] width 99 height 27
type textarea "Applied, waiting to hear back"
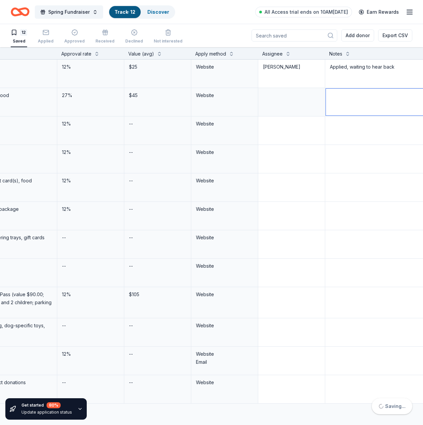
click at [327, 108] on textarea at bounding box center [375, 102] width 99 height 27
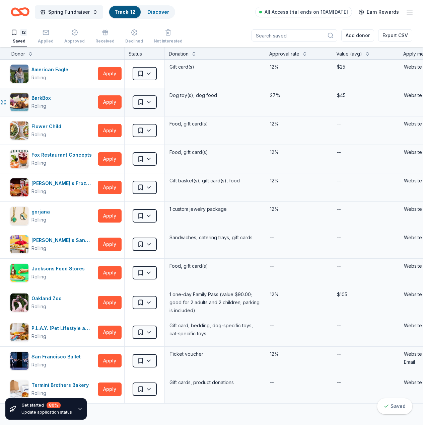
scroll to position [0, 0]
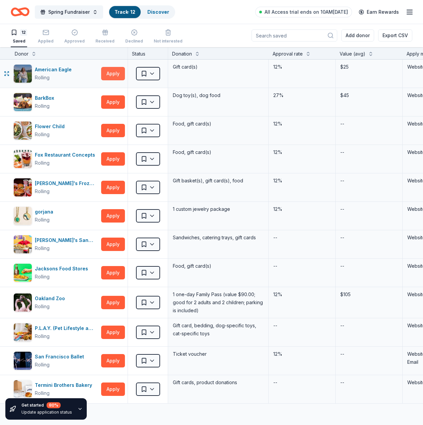
click at [105, 67] on button "Apply" at bounding box center [113, 73] width 24 height 13
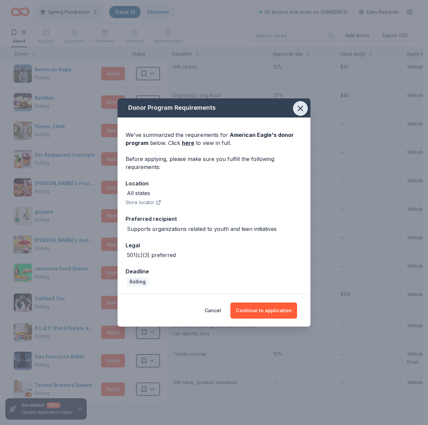
click at [302, 103] on button "button" at bounding box center [300, 108] width 15 height 15
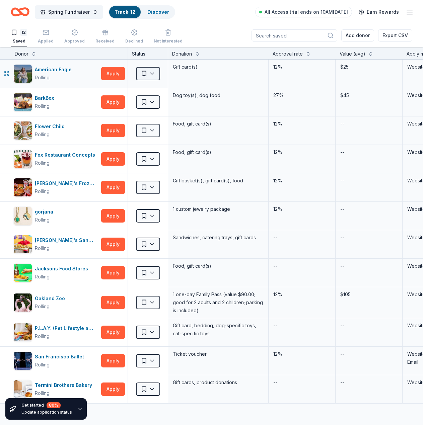
click at [152, 76] on html "Spring Fundraiser Track · 12 Discover All Access trial ends on 10AM, 8/19 Earn …" at bounding box center [211, 212] width 423 height 425
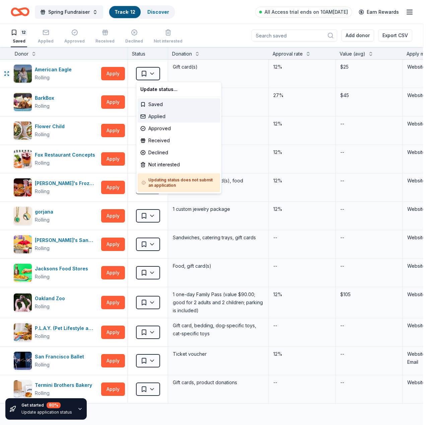
click at [168, 117] on div "Applied" at bounding box center [179, 116] width 82 height 12
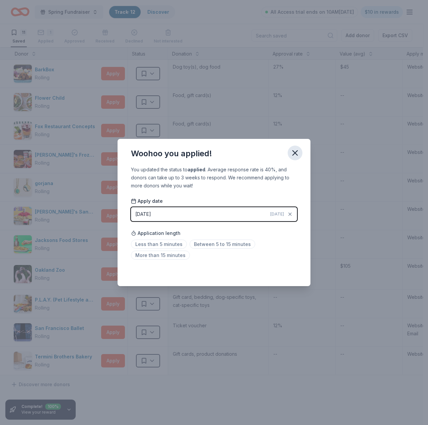
click at [297, 150] on icon "button" at bounding box center [294, 152] width 9 height 9
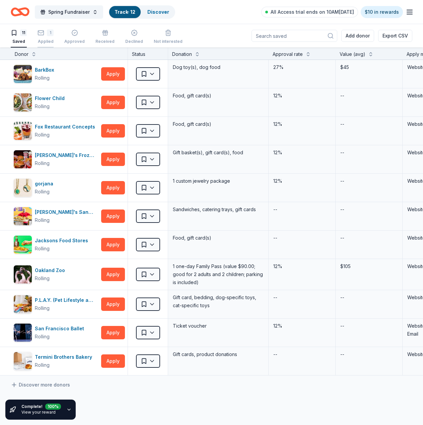
click at [47, 34] on div "1 Applied" at bounding box center [45, 33] width 16 height 15
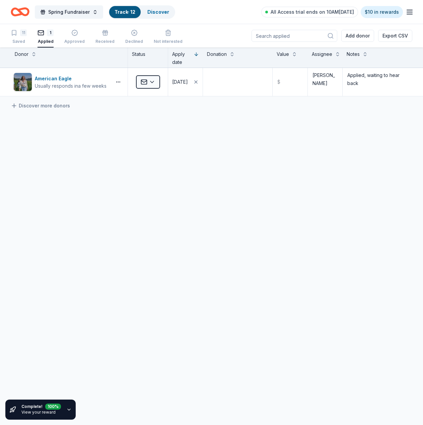
click at [333, 151] on div "American Eagle Usually responds in a few weeks Applied 08/12/2025 $ Jimmy Buffe…" at bounding box center [211, 145] width 423 height 154
click at [384, 37] on button "Export CSV" at bounding box center [395, 36] width 34 height 12
click at [257, 132] on div "American Eagle Usually responds in a few weeks Applied 08/12/2025 $ Jimmy Buffe…" at bounding box center [211, 145] width 423 height 154
click at [357, 38] on button "Add donor" at bounding box center [357, 36] width 33 height 12
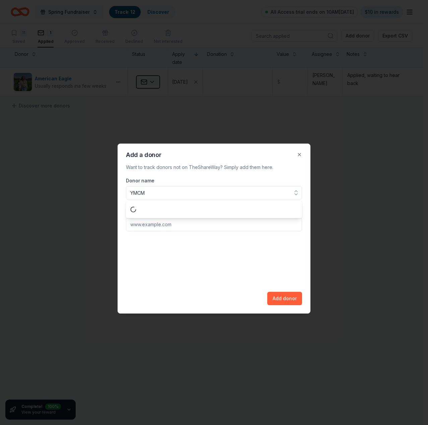
type input "YMCMB"
click at [299, 150] on button "Close" at bounding box center [298, 154] width 13 height 13
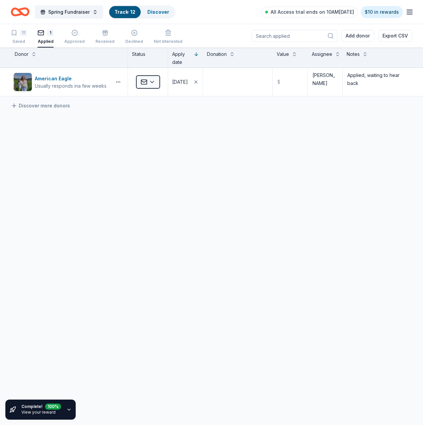
click at [381, 226] on div "Complete! 100 % View your reward Donor Status Apply date Donation Value Assigne…" at bounding box center [211, 237] width 423 height 378
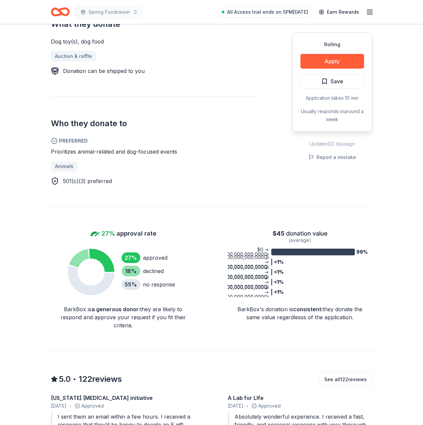
scroll to position [301, 0]
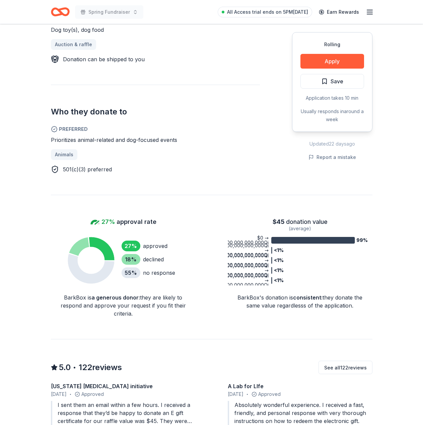
click at [304, 250] on icon "99% <1% <1% <1% <1% $0 → $30,780,780,780,780,780,000,000,000,000,000,000,000,00…" at bounding box center [300, 260] width 145 height 50
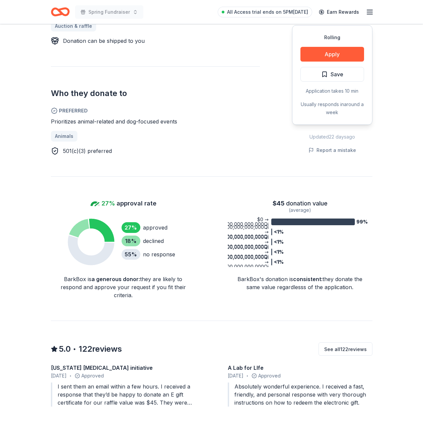
scroll to position [335, 0]
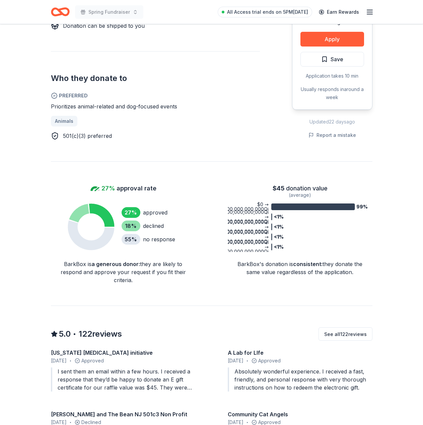
click at [382, 276] on div "BarkBox 5.0 • 122 reviews 27% approval rate $ 45 donation value Share Donating …" at bounding box center [211, 221] width 343 height 1065
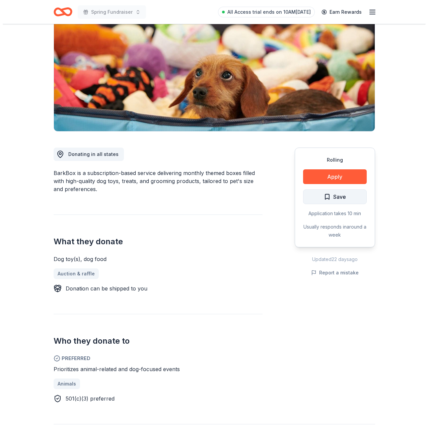
scroll to position [0, 0]
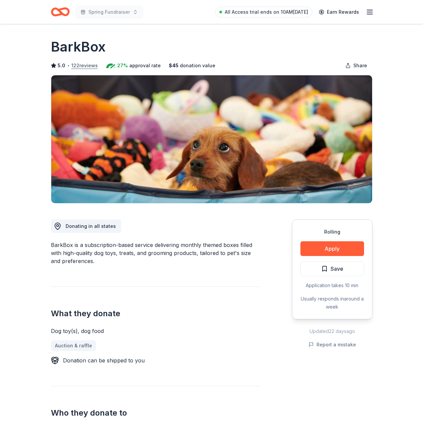
click at [86, 63] on button "122 reviews" at bounding box center [84, 66] width 26 height 8
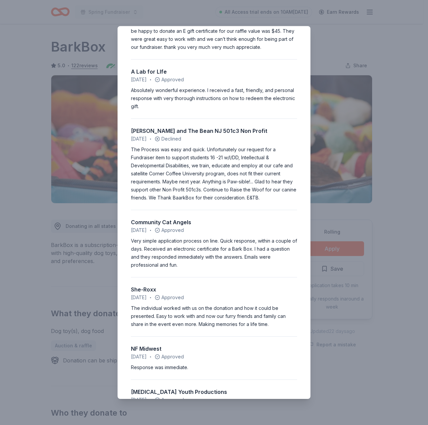
scroll to position [67, 0]
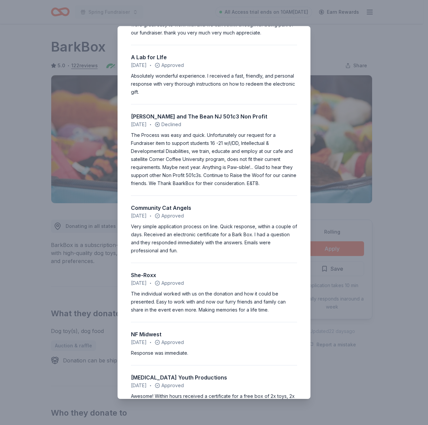
click at [272, 183] on div "The Process was easy and quick. Unfortunately our request for a Fundraiser item…" at bounding box center [214, 159] width 166 height 56
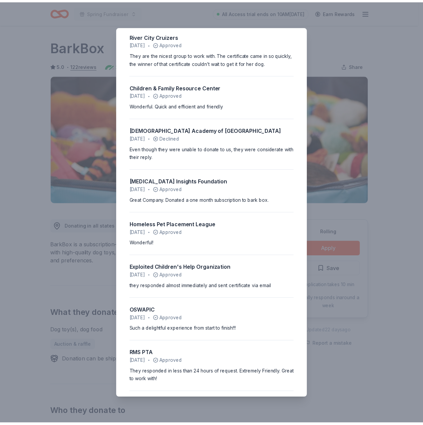
scroll to position [1071, 0]
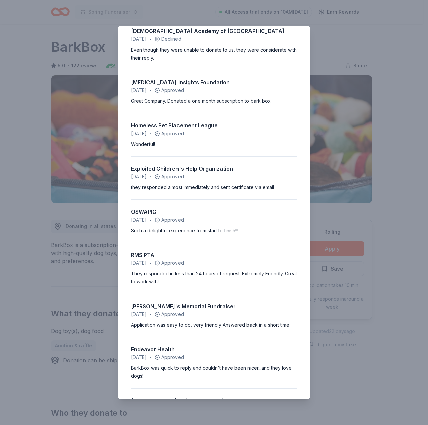
drag, startPoint x: 365, startPoint y: 68, endPoint x: 368, endPoint y: 68, distance: 3.4
click at [366, 66] on div "5.0 • 122 reviews Connecticut breast health initiative June 2025 • Approved I s…" at bounding box center [214, 212] width 428 height 425
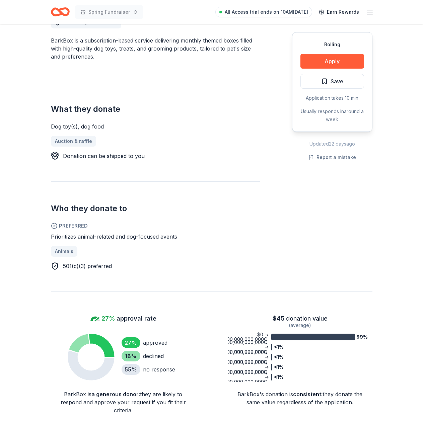
scroll to position [0, 0]
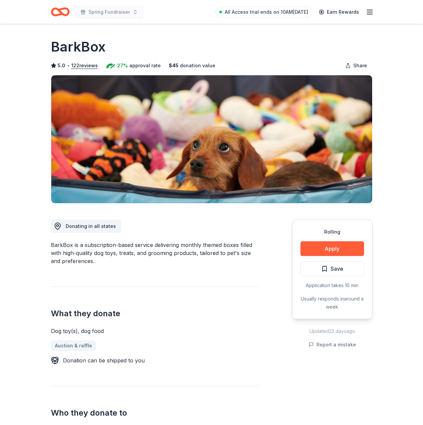
click at [325, 267] on span "Save" at bounding box center [332, 268] width 22 height 9
click at [352, 248] on button "Apply" at bounding box center [332, 248] width 64 height 15
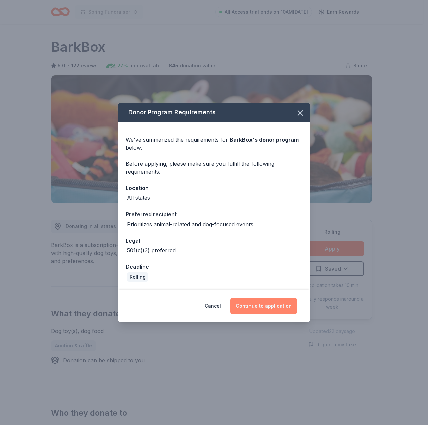
click at [251, 302] on button "Continue to application" at bounding box center [263, 306] width 67 height 16
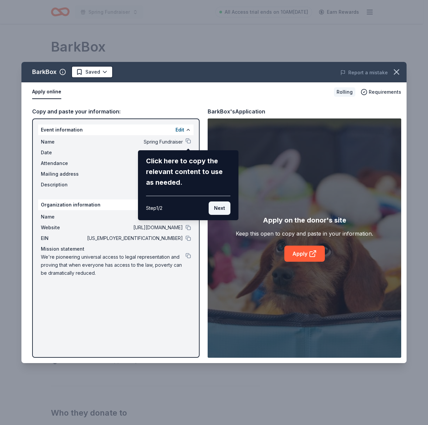
click at [222, 203] on button "Next" at bounding box center [219, 207] width 22 height 13
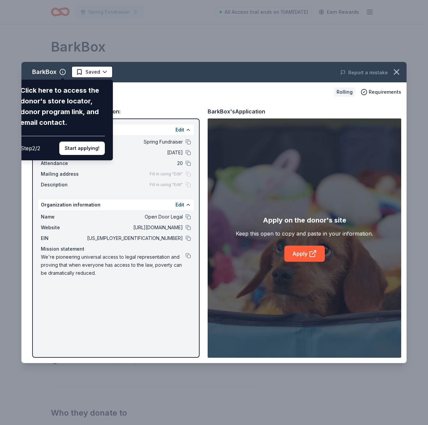
click at [317, 253] on div "BarkBox Click here to access the donor's store locator, donor program link, and…" at bounding box center [213, 212] width 385 height 301
click at [91, 144] on button "Start applying!" at bounding box center [82, 148] width 46 height 13
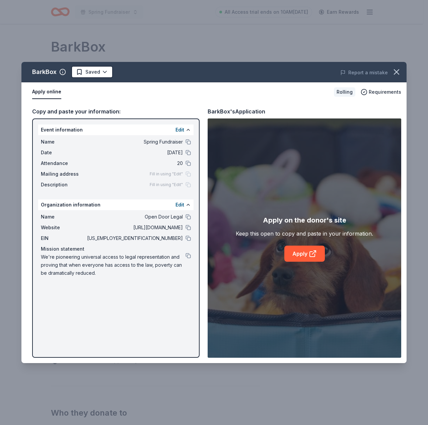
click at [313, 256] on div "BarkBox Saved Report a mistake Apply online Rolling Requirements Copy and paste…" at bounding box center [213, 212] width 385 height 301
click at [304, 256] on div "BarkBox Saved Report a mistake Apply online Rolling Requirements Copy and paste…" at bounding box center [213, 212] width 385 height 301
click at [157, 216] on div "BarkBox Saved Report a mistake Apply online Rolling Requirements Copy and paste…" at bounding box center [213, 212] width 385 height 301
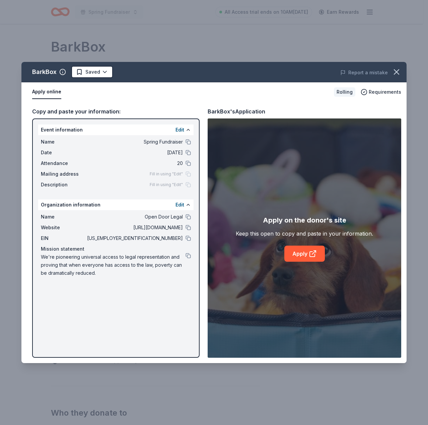
click at [90, 68] on div "BarkBox Saved Report a mistake Apply online Rolling Requirements Copy and paste…" at bounding box center [213, 212] width 385 height 301
click at [113, 75] on div "BarkBox Saved Report a mistake Apply online Rolling Requirements Copy and paste…" at bounding box center [213, 212] width 385 height 301
click at [106, 72] on div "BarkBox Saved Report a mistake Apply online Rolling Requirements Copy and paste…" at bounding box center [213, 212] width 385 height 301
click at [104, 70] on div "BarkBox Saved Report a mistake Apply online Rolling Requirements Copy and paste…" at bounding box center [213, 212] width 385 height 301
click at [350, 91] on div "BarkBox Saved Report a mistake Apply online Rolling Requirements Copy and paste…" at bounding box center [213, 212] width 385 height 301
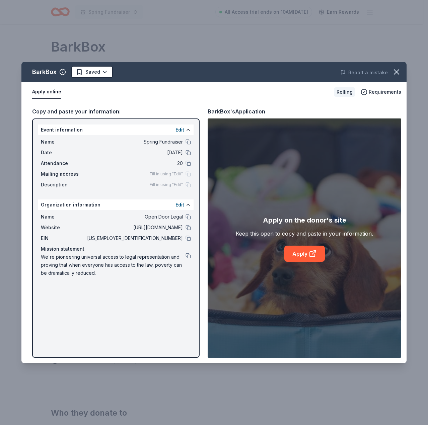
click at [384, 95] on div "BarkBox Saved Report a mistake Apply online Rolling Requirements Copy and paste…" at bounding box center [213, 212] width 385 height 301
click at [172, 168] on div "BarkBox Saved Report a mistake Apply online Rolling Requirements Copy and paste…" at bounding box center [213, 212] width 385 height 301
click at [158, 276] on div "BarkBox Saved Report a mistake Apply online Rolling Requirements Copy and paste…" at bounding box center [213, 212] width 385 height 301
click at [188, 254] on div "BarkBox Saved Report a mistake Apply online Rolling Requirements Copy and paste…" at bounding box center [213, 212] width 385 height 301
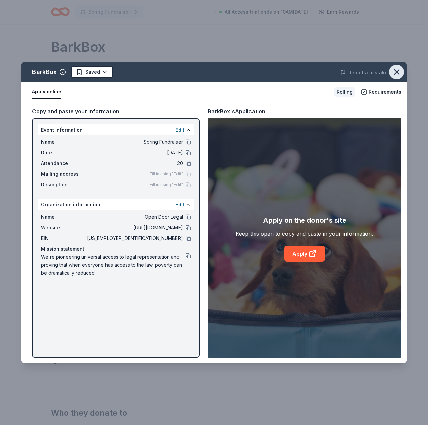
click at [397, 76] on icon "button" at bounding box center [396, 71] width 9 height 9
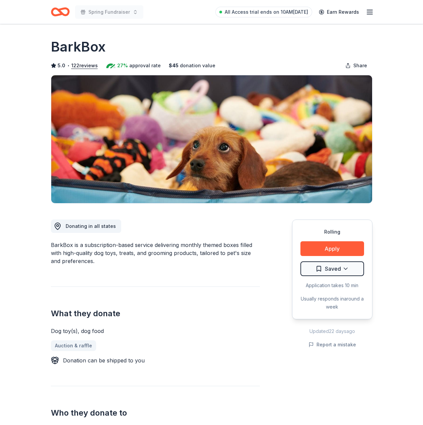
click at [168, 49] on div "BarkBox" at bounding box center [211, 46] width 321 height 19
click at [142, 11] on div "Spring Fundraiser All Access trial ends on 10AM, 8/19 Earn Rewards" at bounding box center [211, 12] width 321 height 16
